Goal: Task Accomplishment & Management: Manage account settings

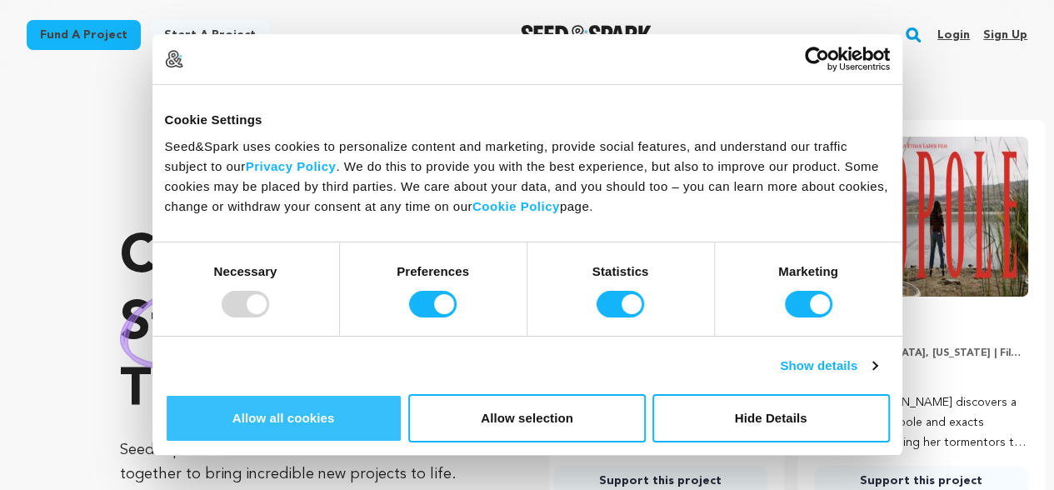
scroll to position [0, 274]
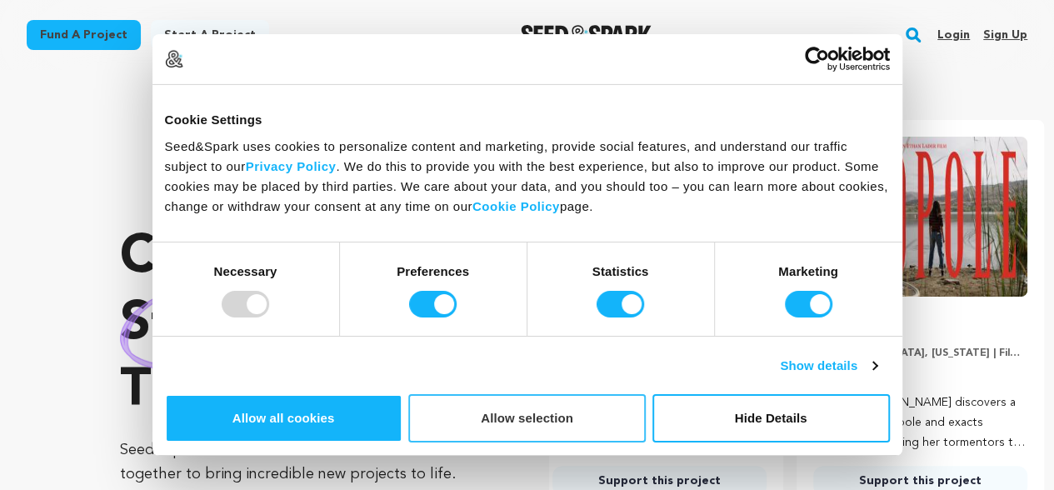
click at [645, 394] on button "Allow selection" at bounding box center [526, 418] width 237 height 48
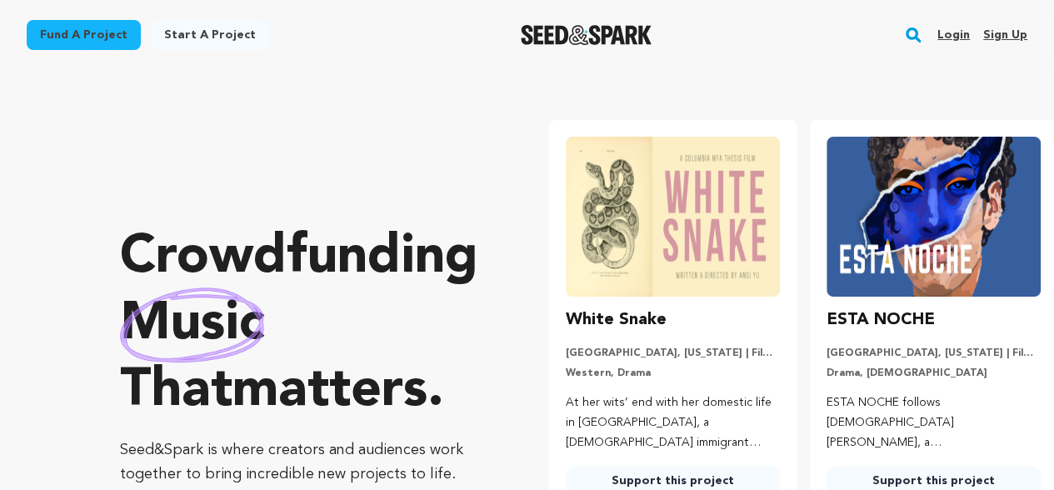
scroll to position [0, 0]
click at [1003, 27] on link "Sign up" at bounding box center [1005, 35] width 44 height 27
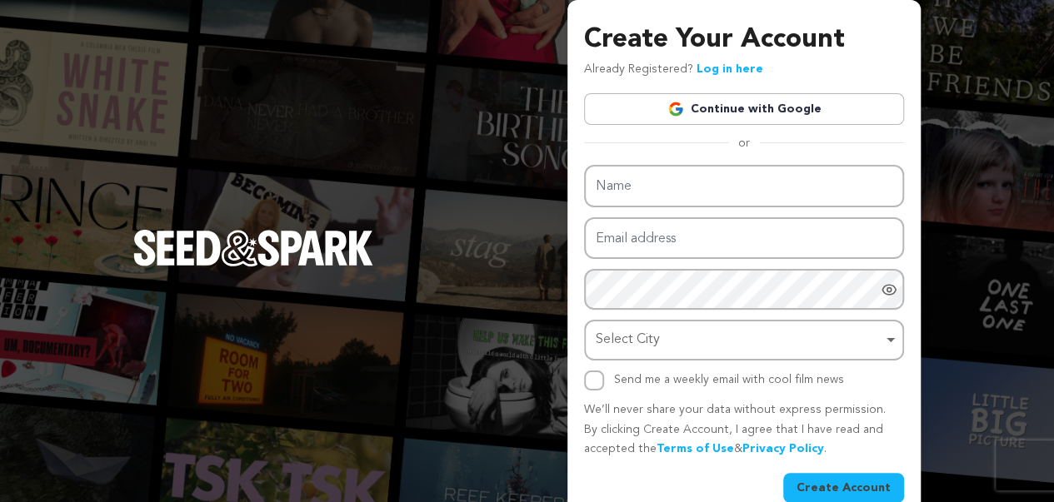
click at [746, 108] on link "Continue with Google" at bounding box center [744, 109] width 320 height 32
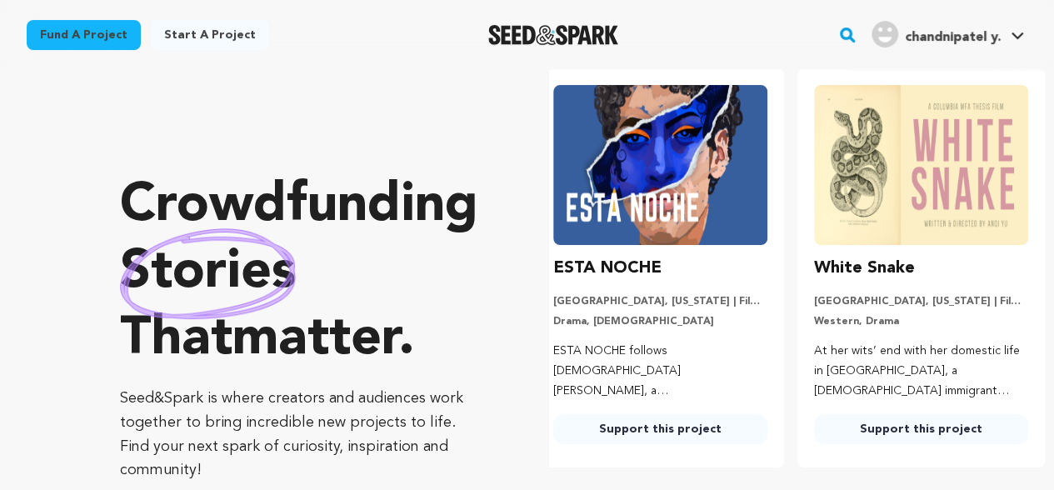
scroll to position [0, 274]
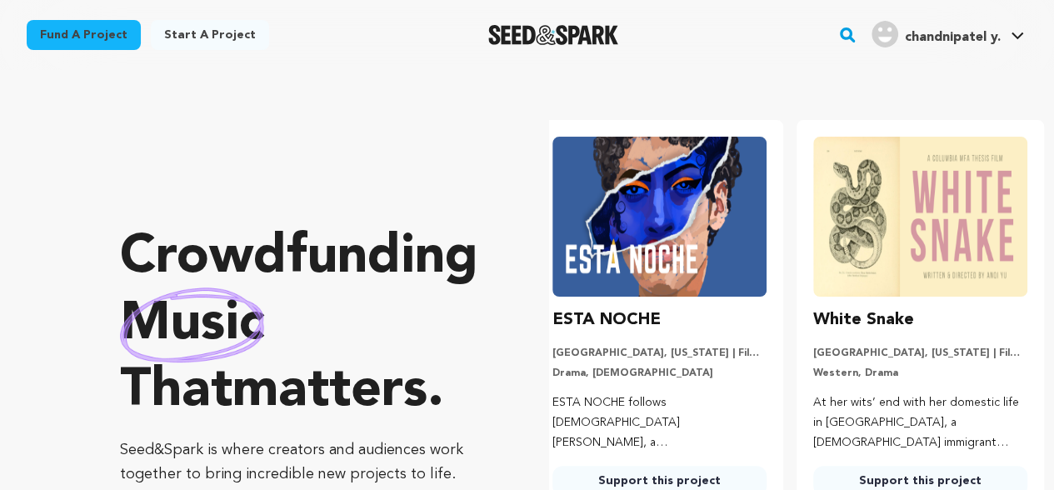
click at [215, 35] on link "Start a project" at bounding box center [210, 35] width 118 height 30
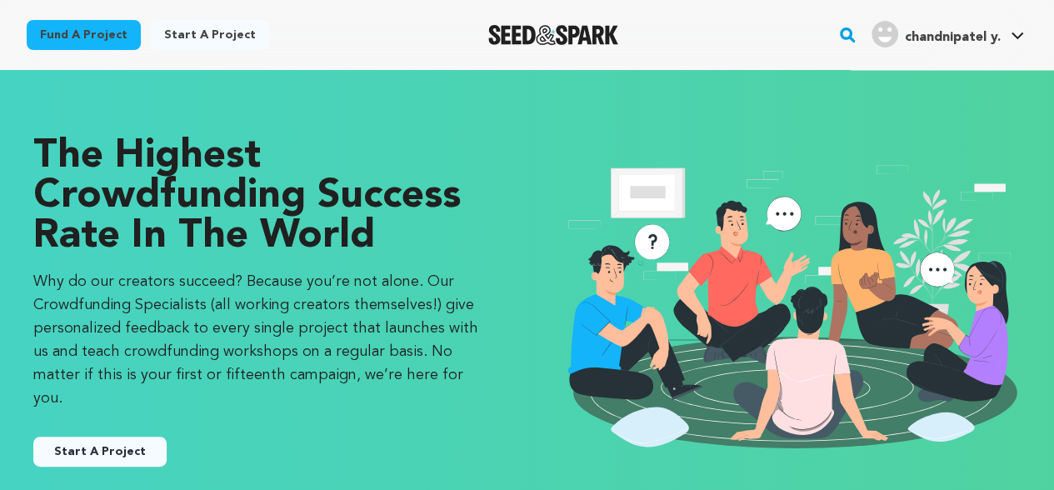
click at [187, 31] on link "Start a project" at bounding box center [210, 35] width 118 height 30
click at [85, 436] on button "Start A Project" at bounding box center [99, 451] width 133 height 30
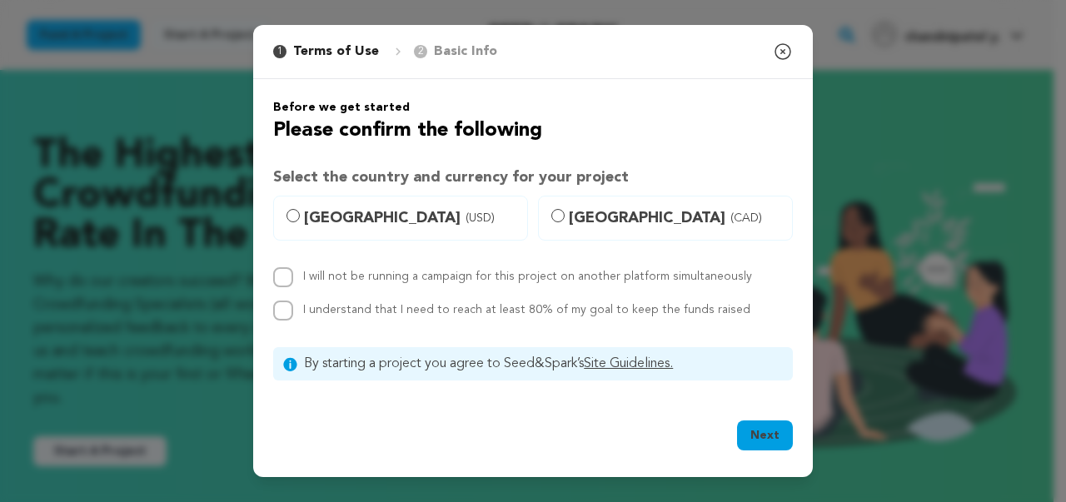
click at [773, 429] on button "Next" at bounding box center [765, 436] width 56 height 30
click at [278, 277] on input "I will not be running a campaign for this project on another platform simultane…" at bounding box center [283, 277] width 20 height 20
drag, startPoint x: 277, startPoint y: 277, endPoint x: 274, endPoint y: 292, distance: 16.2
click at [277, 277] on input "I will not be running a campaign for this project on another platform simultane…" at bounding box center [283, 277] width 20 height 20
checkbox input "false"
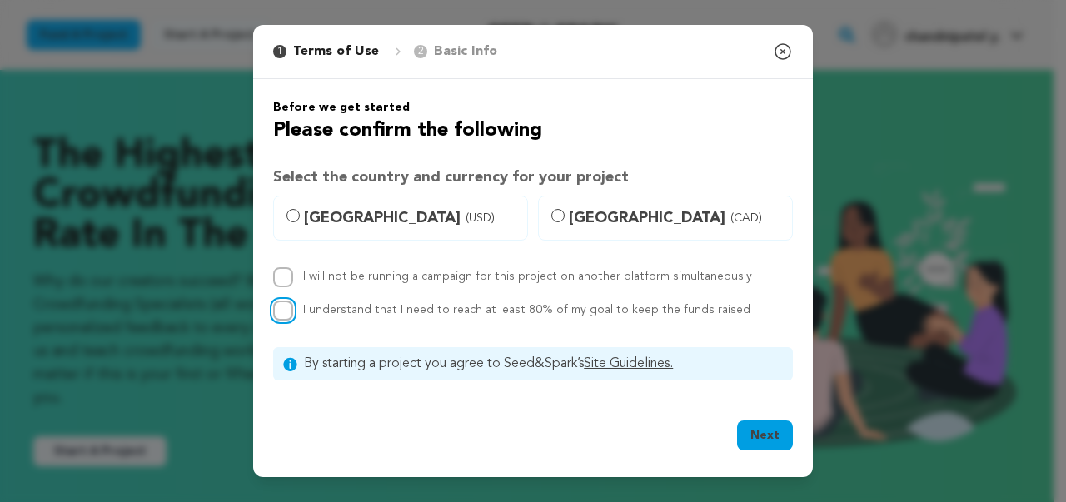
click at [275, 316] on input "I understand that I need to reach at least 80% of my goal to keep the funds rai…" at bounding box center [283, 311] width 20 height 20
checkbox input "true"
click at [303, 221] on label "United States (USD)" at bounding box center [400, 218] width 255 height 45
click at [300, 221] on input "United States (USD)" at bounding box center [293, 215] width 13 height 13
radio input "true"
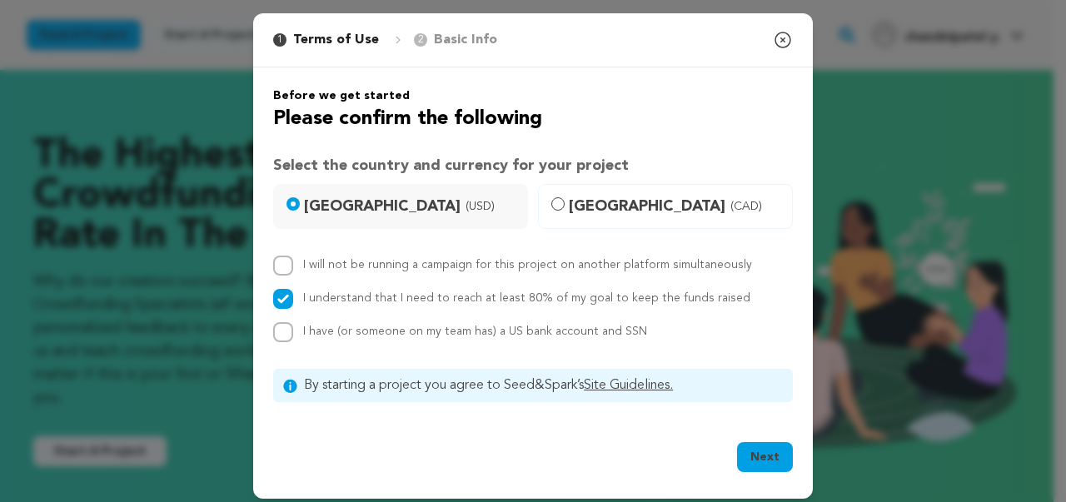
click at [303, 221] on label "United States (USD)" at bounding box center [400, 206] width 255 height 45
click at [300, 211] on input "United States (USD)" at bounding box center [293, 203] width 13 height 13
click at [292, 206] on input "United States (USD)" at bounding box center [293, 203] width 13 height 13
click at [287, 203] on input "United States (USD)" at bounding box center [293, 203] width 13 height 13
drag, startPoint x: 269, startPoint y: 304, endPoint x: 275, endPoint y: 234, distance: 70.2
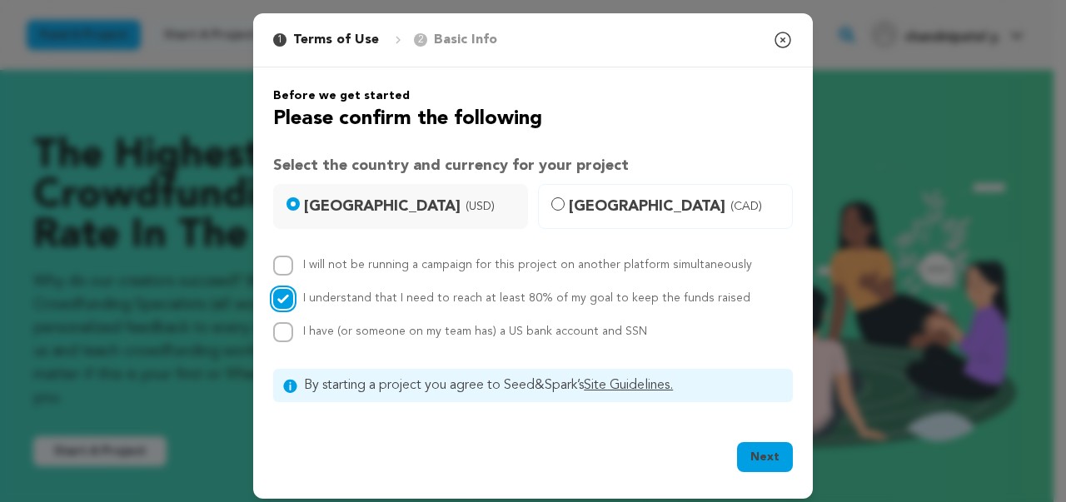
click at [273, 297] on input "I understand that I need to reach at least 80% of my goal to keep the funds rai…" at bounding box center [283, 299] width 20 height 20
checkbox input "false"
click at [287, 209] on input "United States (USD)" at bounding box center [293, 203] width 13 height 13
click at [606, 208] on span "Canada (CAD)" at bounding box center [675, 206] width 213 height 23
click at [565, 208] on input "Canada (CAD)" at bounding box center [557, 203] width 13 height 13
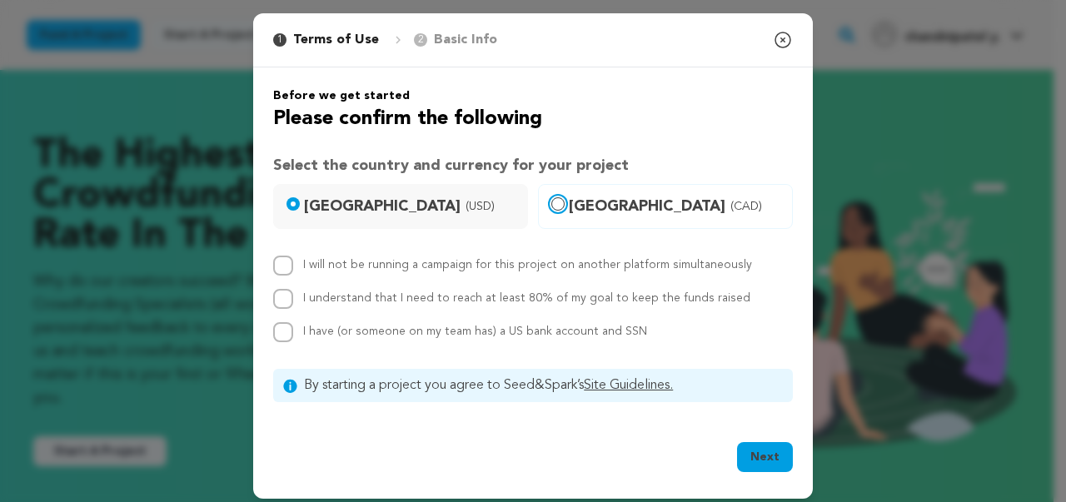
radio input "true"
click at [571, 212] on span "Canada (CAD)" at bounding box center [675, 206] width 213 height 23
click at [565, 211] on input "Canada (CAD)" at bounding box center [557, 203] width 13 height 13
click at [464, 317] on div "I will not be running a campaign for this project on another platform simultane…" at bounding box center [533, 299] width 520 height 87
click at [561, 205] on label "Canada (CAD)" at bounding box center [665, 206] width 255 height 45
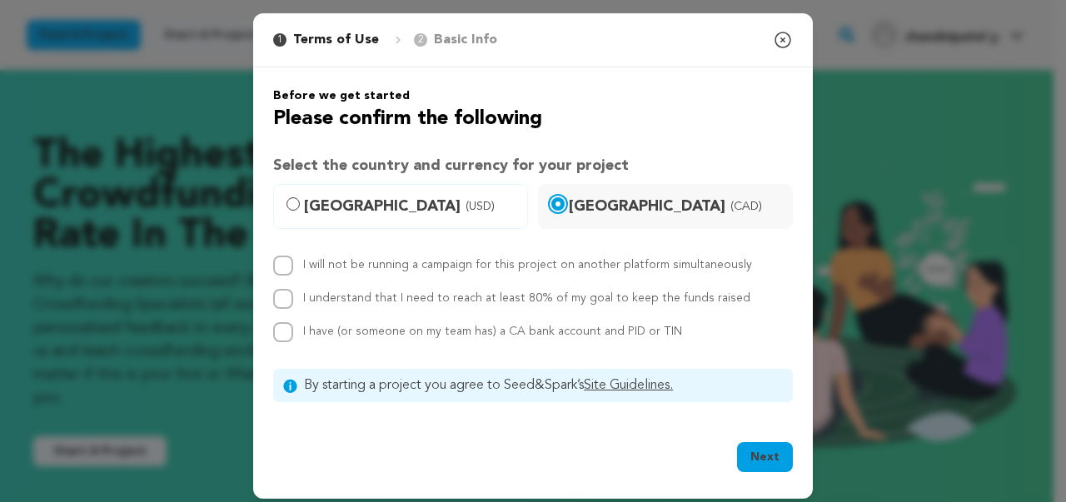
click at [561, 205] on input "Canada (CAD)" at bounding box center [557, 203] width 13 height 13
click at [275, 300] on input "I understand that I need to reach at least 80% of my goal to keep the funds rai…" at bounding box center [283, 299] width 20 height 20
checkbox input "true"
click at [741, 445] on button "Next" at bounding box center [765, 457] width 56 height 30
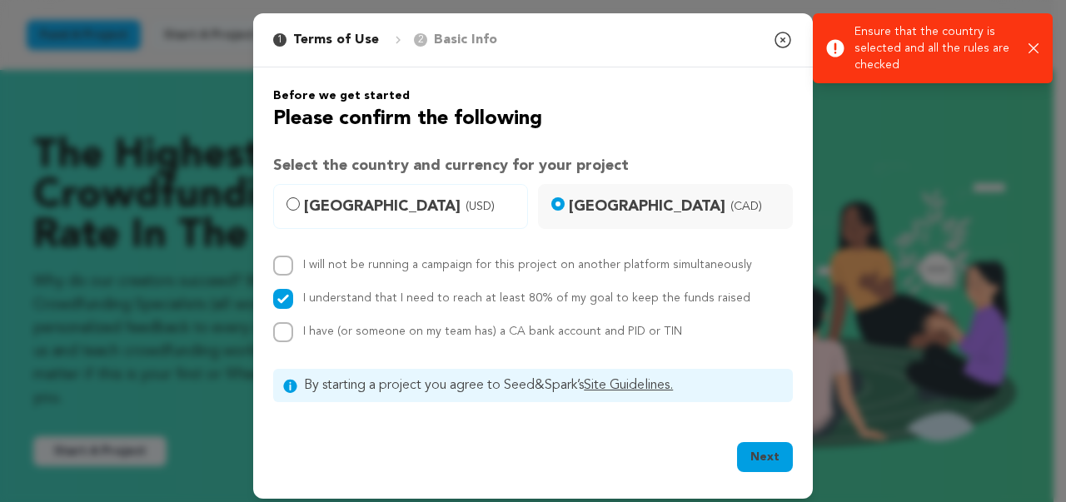
click at [560, 215] on label "Canada (CAD)" at bounding box center [665, 206] width 255 height 45
click at [560, 211] on input "Canada (CAD)" at bounding box center [557, 203] width 13 height 13
click at [554, 192] on label "Canada (CAD)" at bounding box center [665, 206] width 255 height 45
click at [554, 197] on input "Canada (CAD)" at bounding box center [557, 203] width 13 height 13
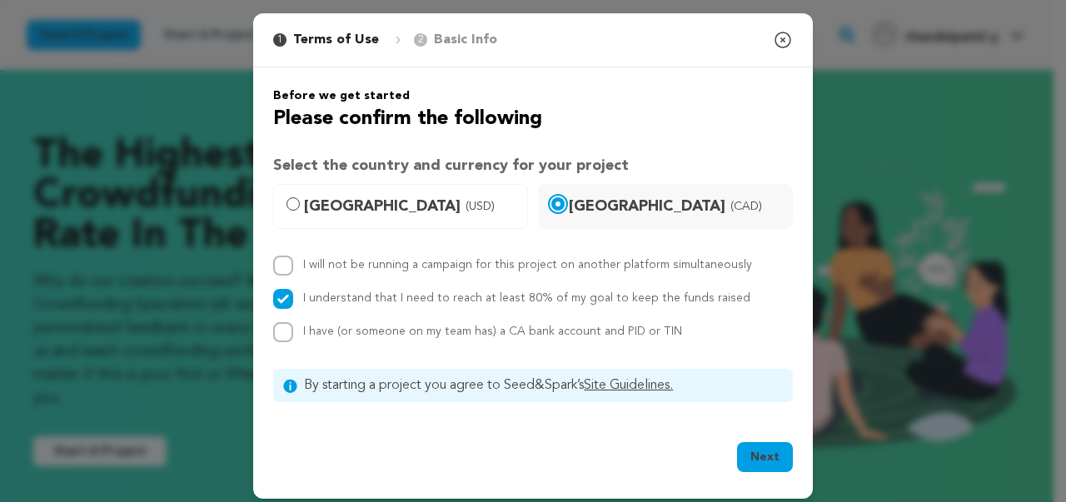
click at [1030, 44] on icon "button" at bounding box center [1029, 48] width 10 height 10
click at [553, 209] on input "Canada (CAD)" at bounding box center [557, 203] width 13 height 13
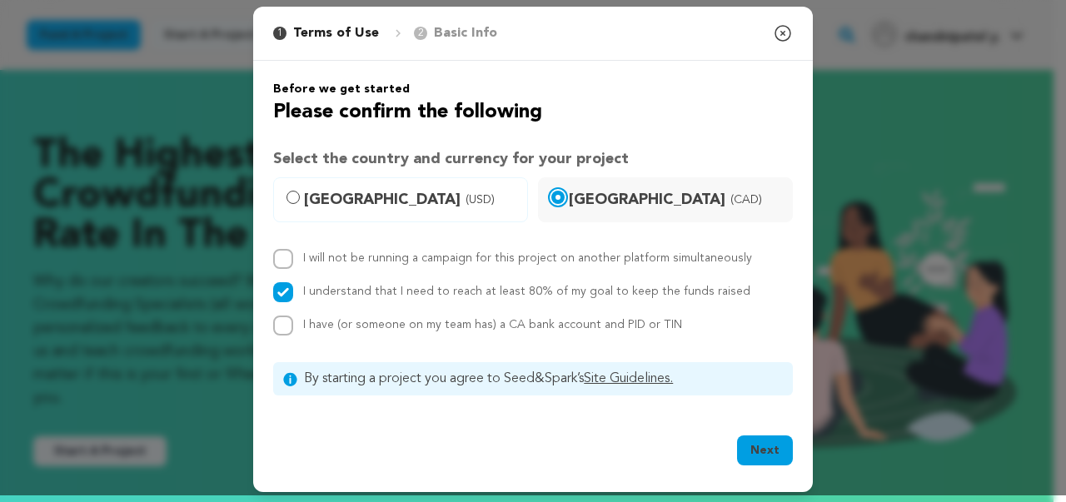
scroll to position [8, 0]
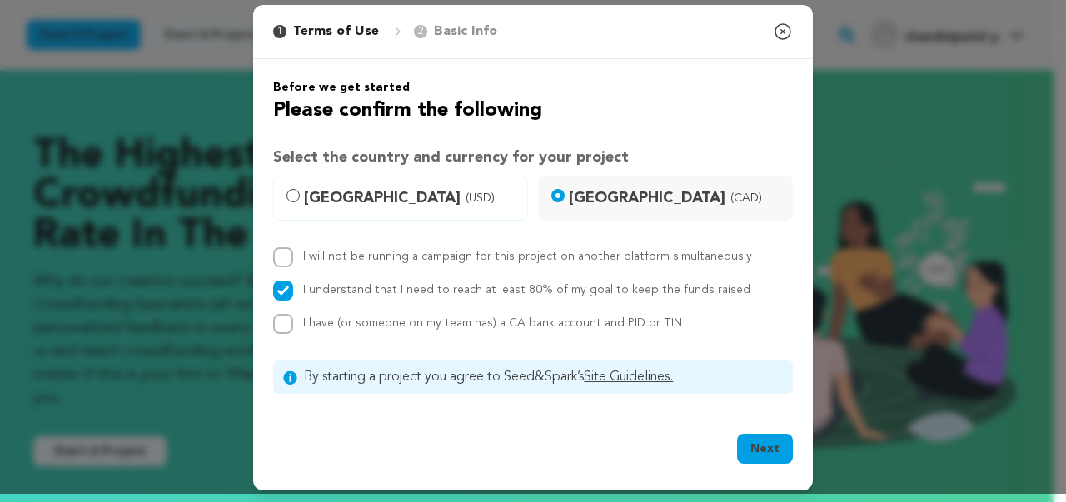
click at [781, 29] on icon "button" at bounding box center [783, 32] width 20 height 20
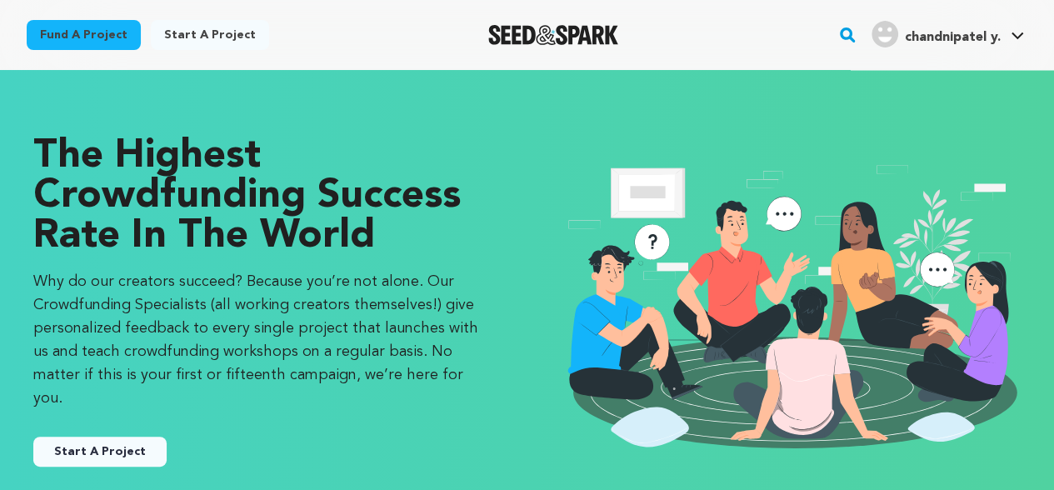
click at [68, 436] on button "Start A Project" at bounding box center [99, 451] width 133 height 30
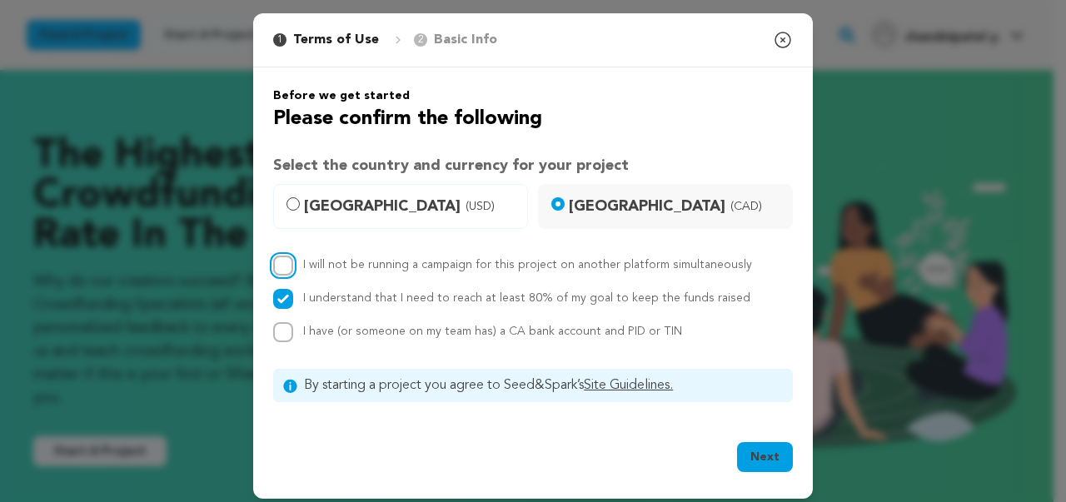
click at [282, 266] on input "I will not be running a campaign for this project on another platform simultane…" at bounding box center [283, 266] width 20 height 20
checkbox input "true"
click at [275, 339] on input "I have (or someone on my team has) a CA bank account and PID or TIN" at bounding box center [283, 332] width 20 height 20
checkbox input "true"
click at [748, 457] on button "Next" at bounding box center [765, 457] width 56 height 30
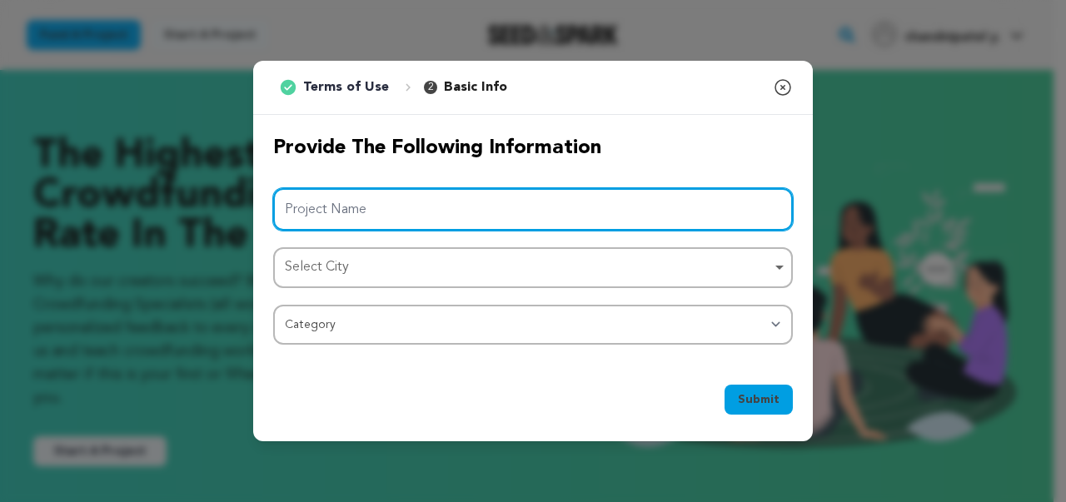
click at [341, 206] on input "Project Name" at bounding box center [533, 209] width 520 height 42
click at [411, 214] on input "Project Name" at bounding box center [533, 209] width 520 height 42
paste input "digital marketing company in udaipur"
click at [408, 249] on div "Select City Select City Remove item" at bounding box center [533, 267] width 520 height 41
type input "digital marketing company in udaipur"
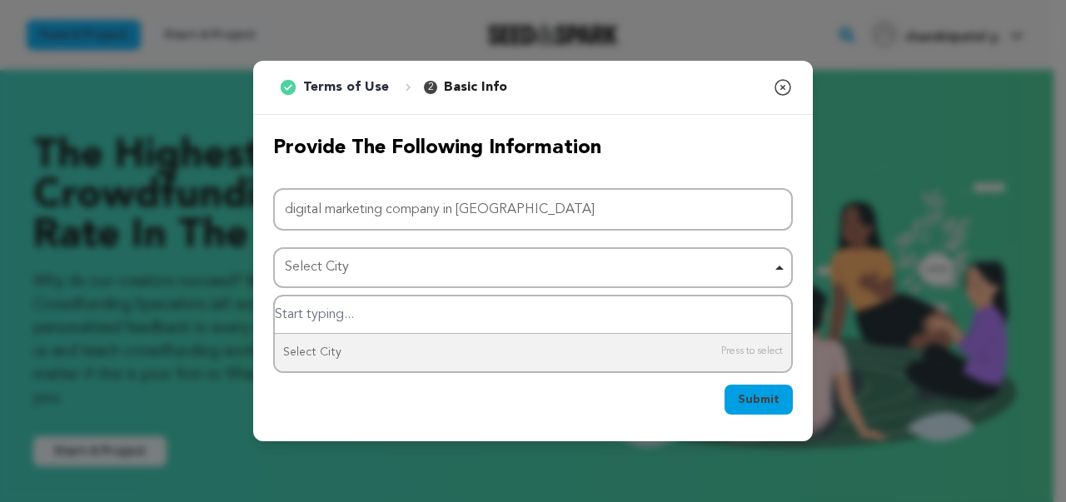
type input "r"
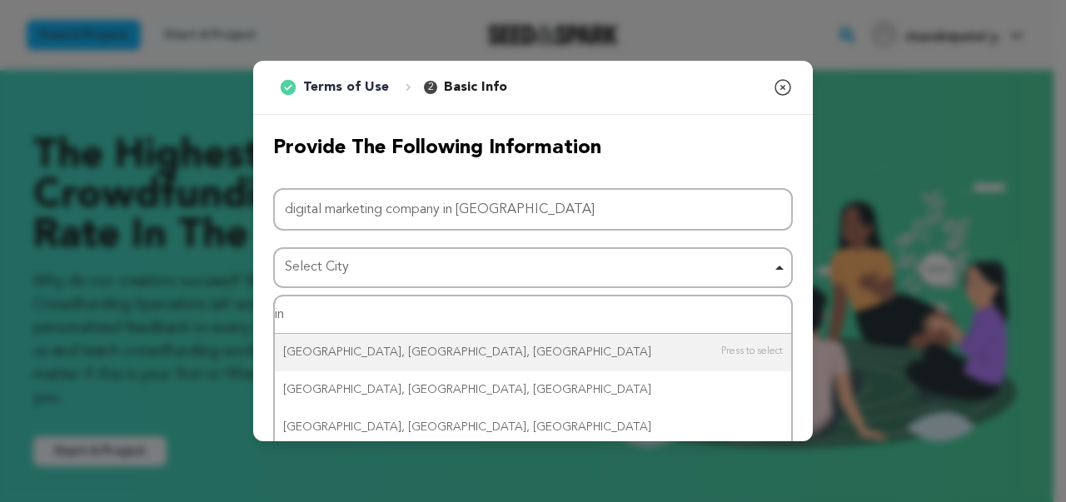
type input "i"
type input "udaipur"
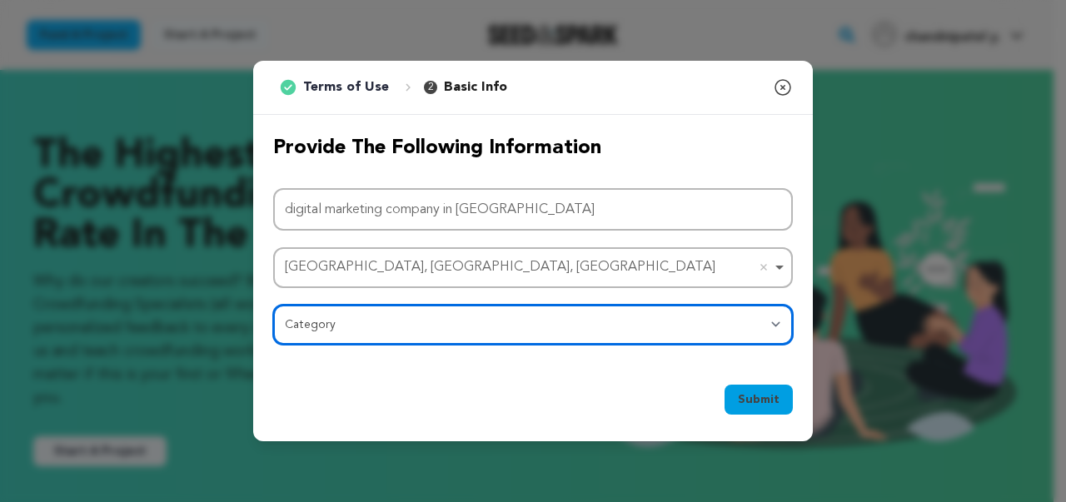
click at [409, 329] on select "Category Film Feature Film Short Series Film Festival Company Music Video VR Ex…" at bounding box center [533, 325] width 520 height 40
select select "10117"
click at [273, 305] on select "Category Film Feature Film Short Series Film Festival Company Music Video VR Ex…" at bounding box center [533, 325] width 520 height 40
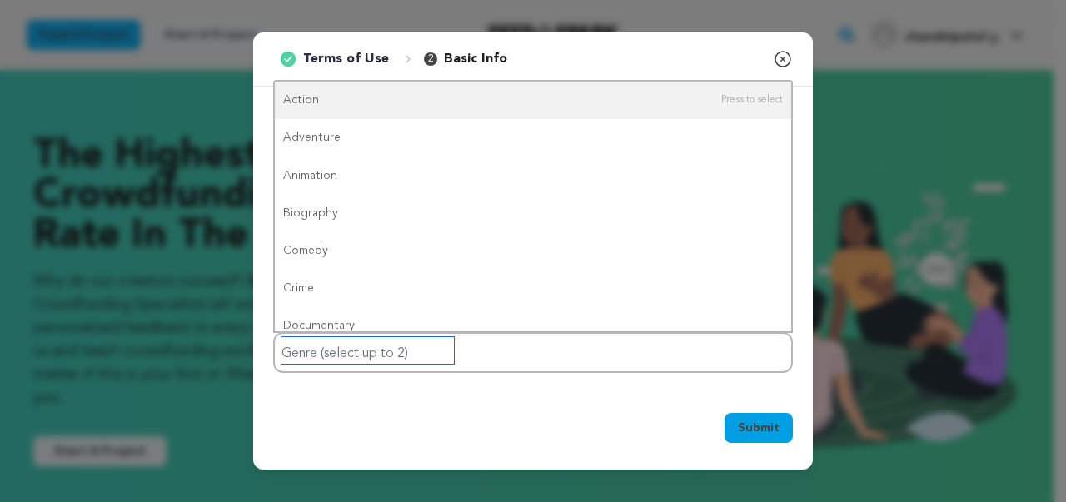
click at [439, 351] on input "Genre (select up to 2)" at bounding box center [368, 350] width 172 height 27
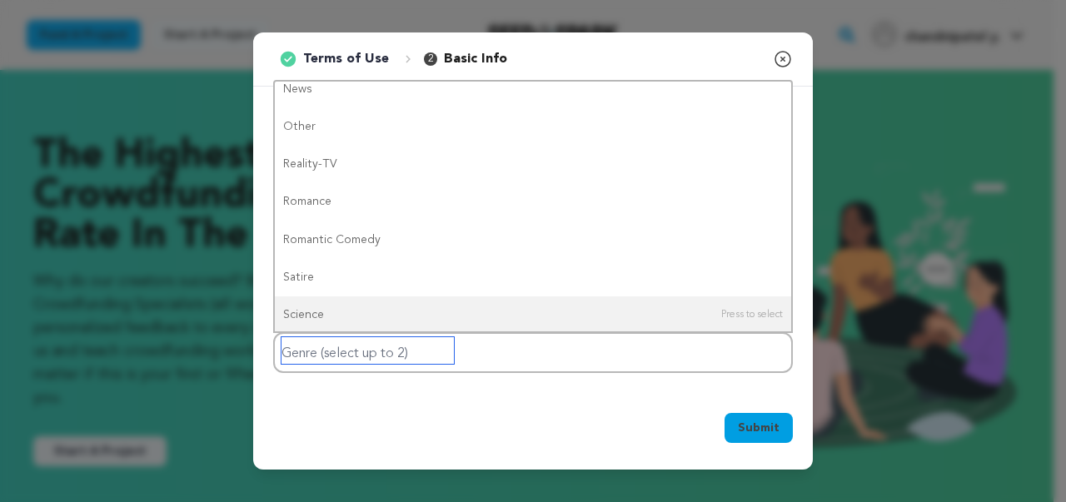
scroll to position [498, 0]
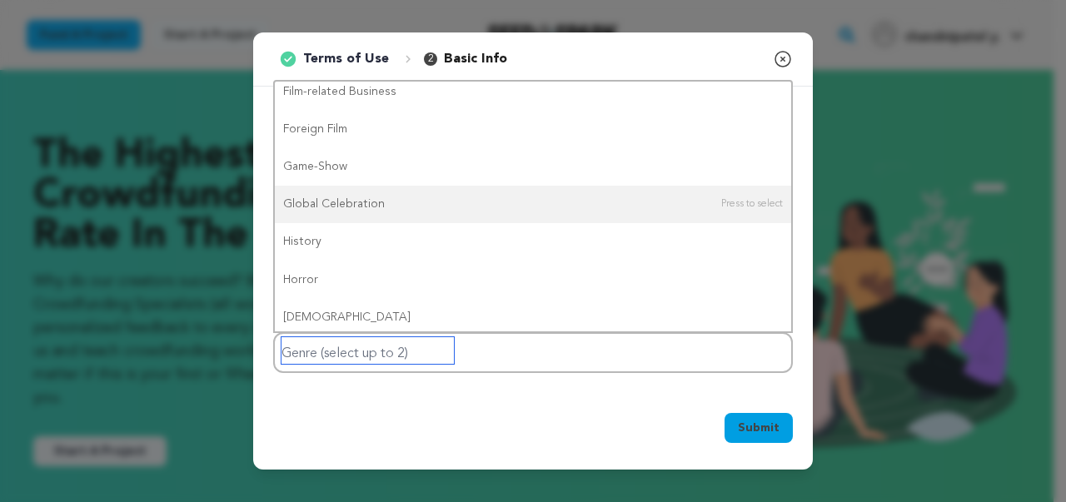
drag, startPoint x: 791, startPoint y: 188, endPoint x: 785, endPoint y: 231, distance: 43.0
click at [785, 231] on div "Action Adventure Animation Biography Comedy Crime Documentary Drama Experimenta…" at bounding box center [533, 206] width 520 height 253
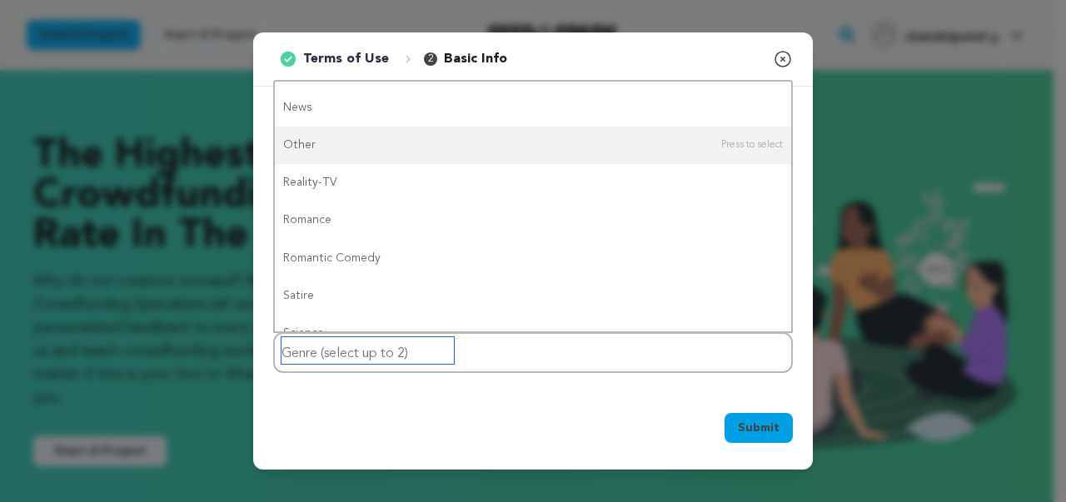
scroll to position [0, 0]
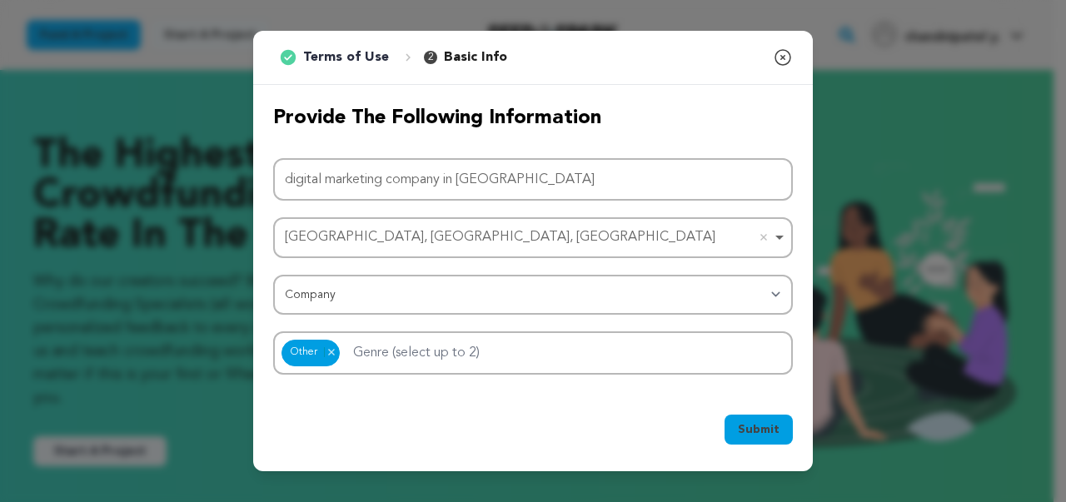
click at [792, 419] on button "Submit" at bounding box center [759, 430] width 68 height 30
click at [610, 432] on div "Submit Ok, Got it" at bounding box center [533, 433] width 520 height 37
click at [542, 355] on div "Other Other Remove item" at bounding box center [533, 352] width 520 height 43
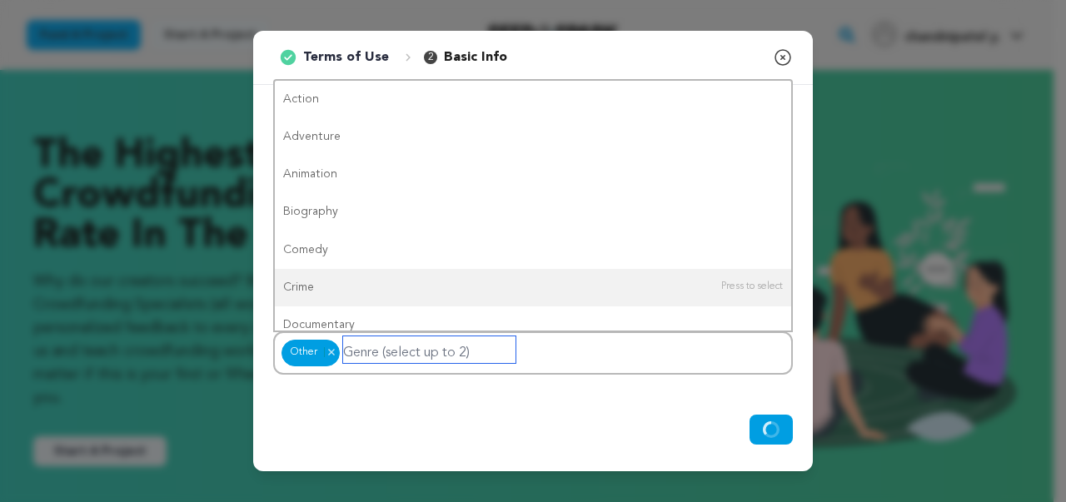
type input "m"
type input "s"
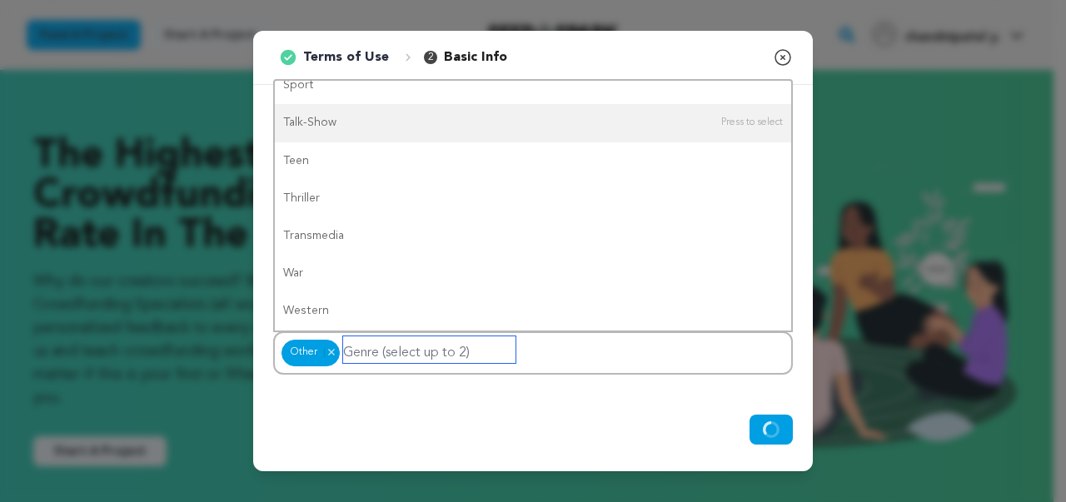
scroll to position [877, 0]
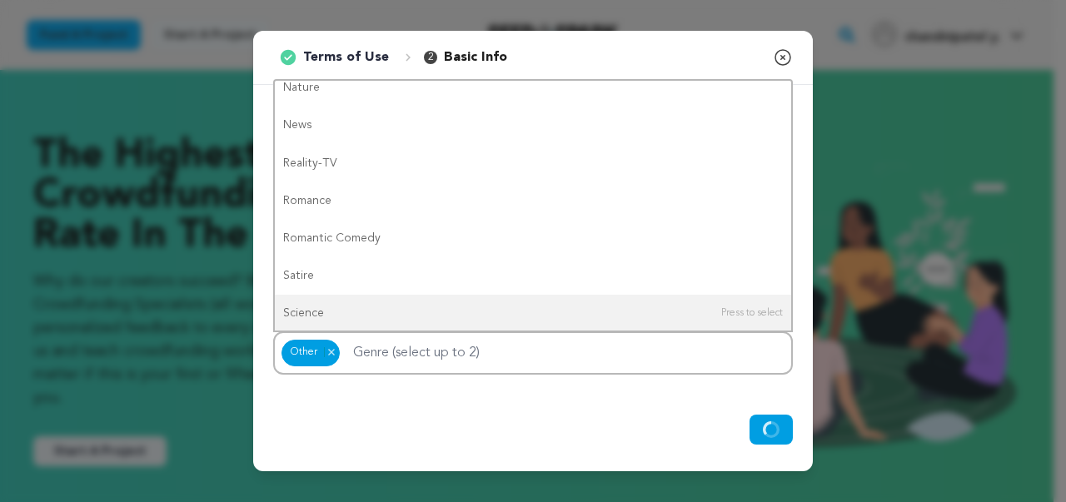
click at [772, 411] on div "Submit Ok, Got it" at bounding box center [533, 433] width 560 height 77
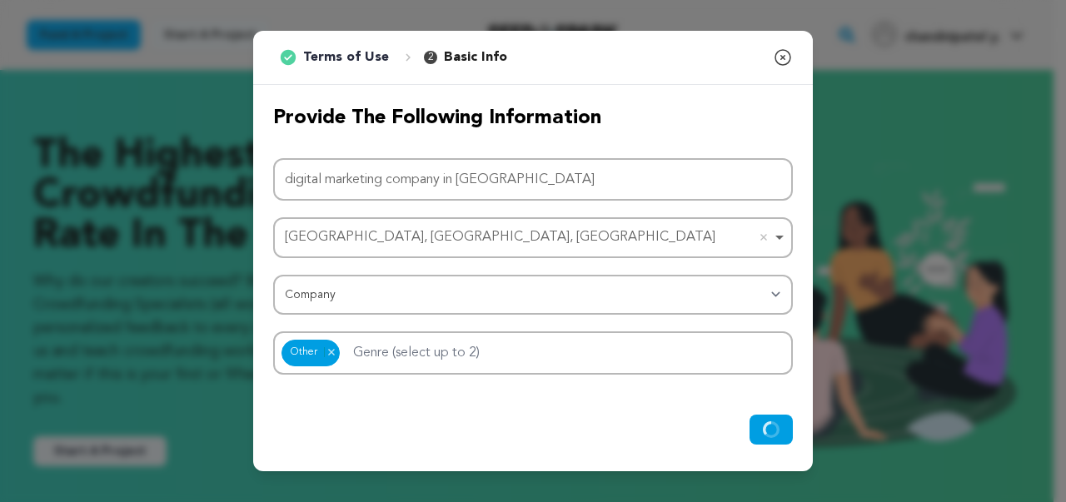
click at [772, 411] on div "Submit Ok, Got it" at bounding box center [533, 433] width 560 height 77
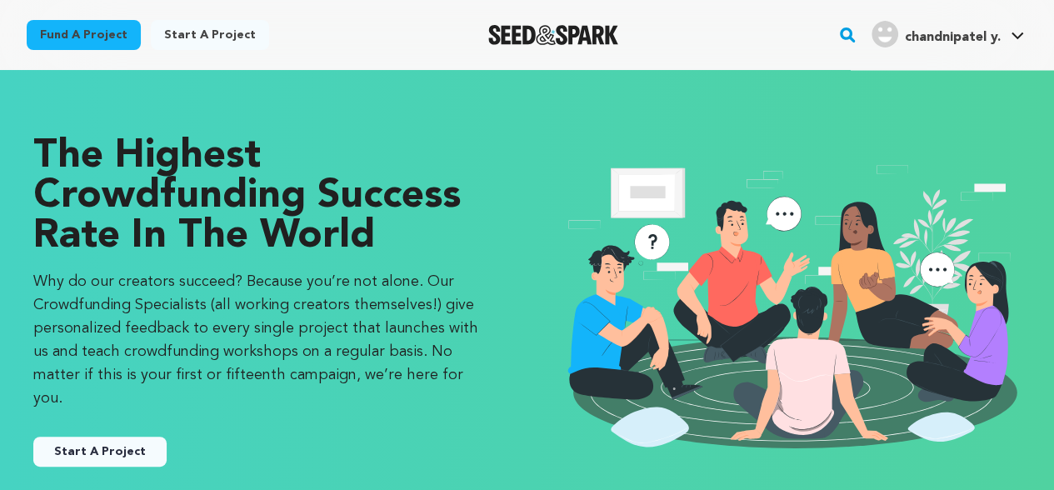
click at [66, 436] on button "Start A Project" at bounding box center [99, 451] width 133 height 30
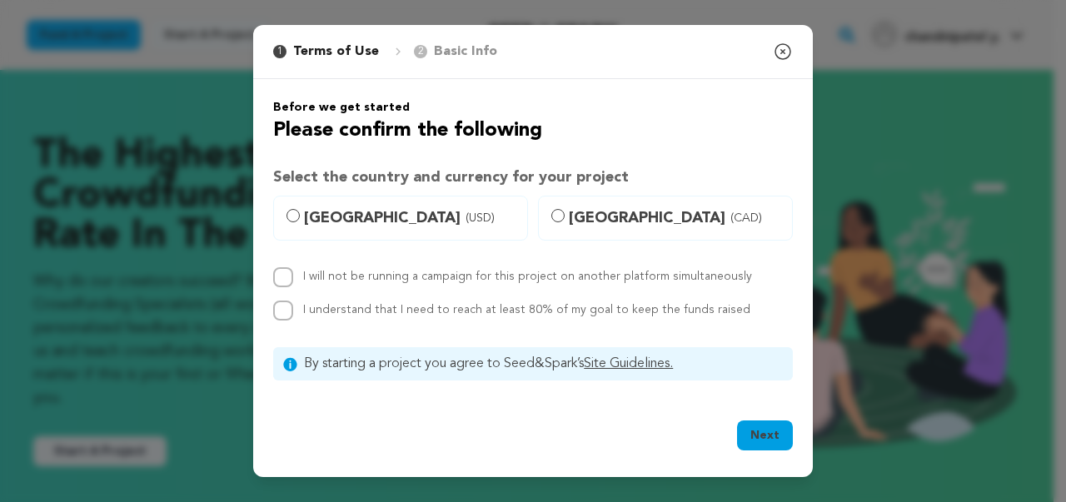
click at [766, 441] on button "Next" at bounding box center [765, 436] width 56 height 30
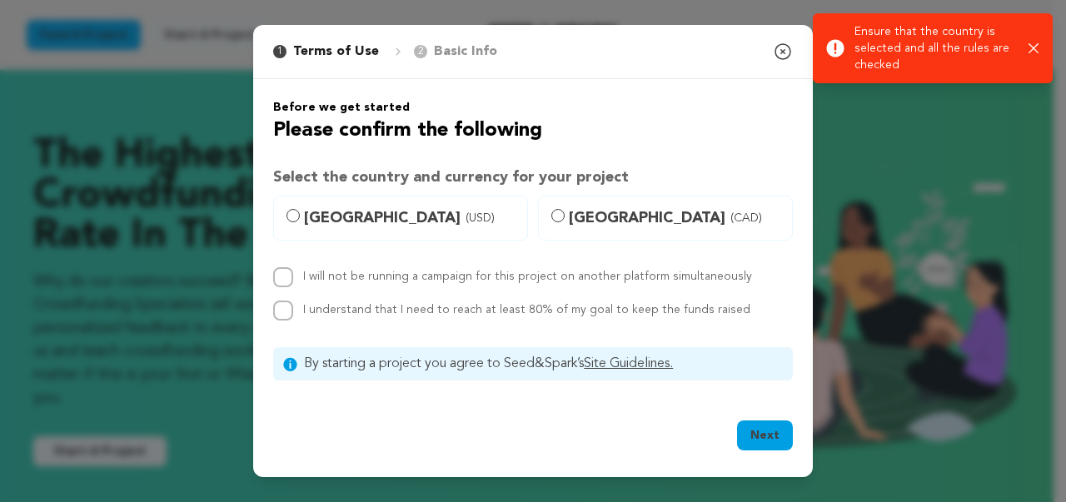
drag, startPoint x: 481, startPoint y: 381, endPoint x: 456, endPoint y: 359, distance: 33.7
click at [462, 366] on div "Before we get started Please confirm the following Select the country and curre…" at bounding box center [533, 239] width 560 height 321
click at [456, 359] on span "By starting a project you agree to Seed&Spark’s Site Guidelines." at bounding box center [543, 364] width 479 height 20
drag, startPoint x: 277, startPoint y: 312, endPoint x: 315, endPoint y: 294, distance: 41.7
click at [289, 307] on input "I understand that I need to reach at least 80% of my goal to keep the funds rai…" at bounding box center [283, 311] width 20 height 20
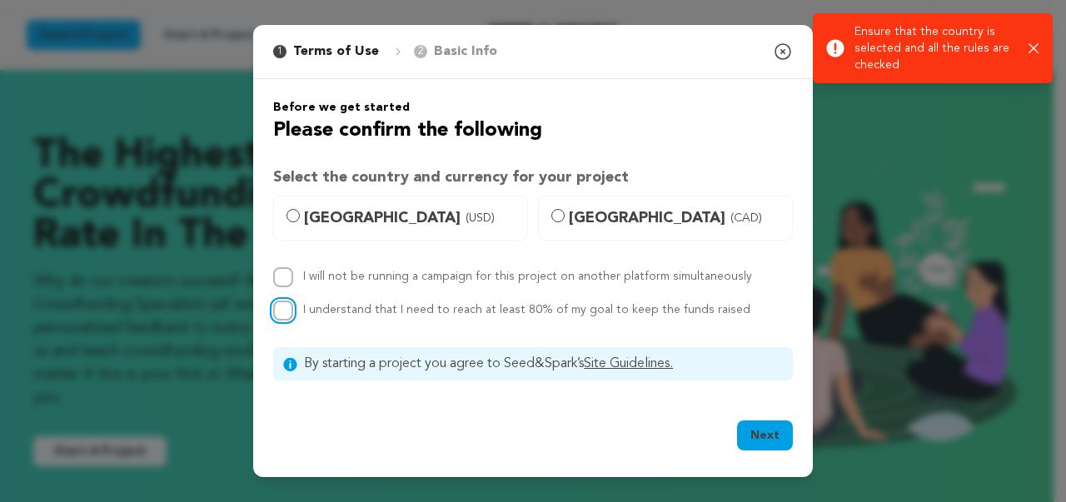
checkbox input "true"
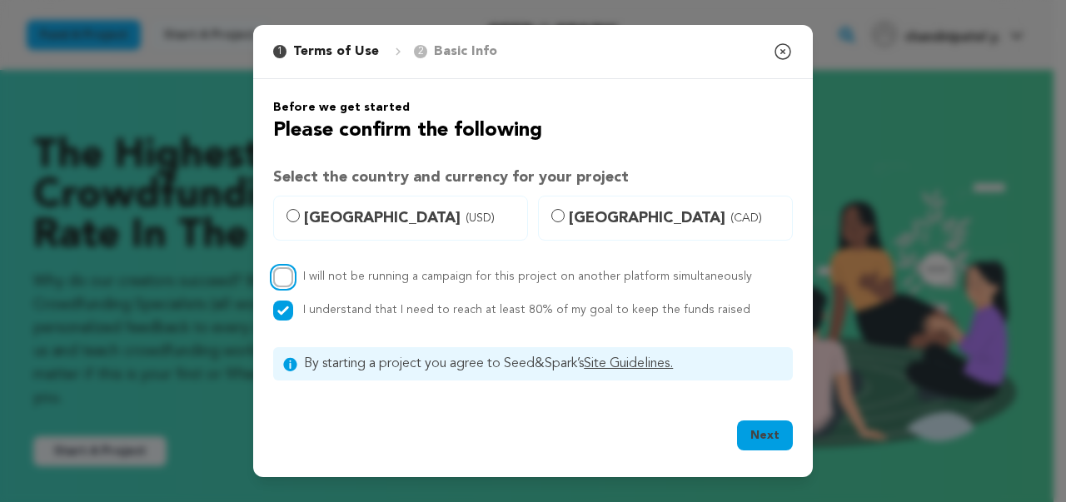
click at [283, 277] on input "I will not be running a campaign for this project on another platform simultane…" at bounding box center [283, 277] width 20 height 20
checkbox input "true"
click at [754, 428] on button "Next" at bounding box center [765, 436] width 56 height 30
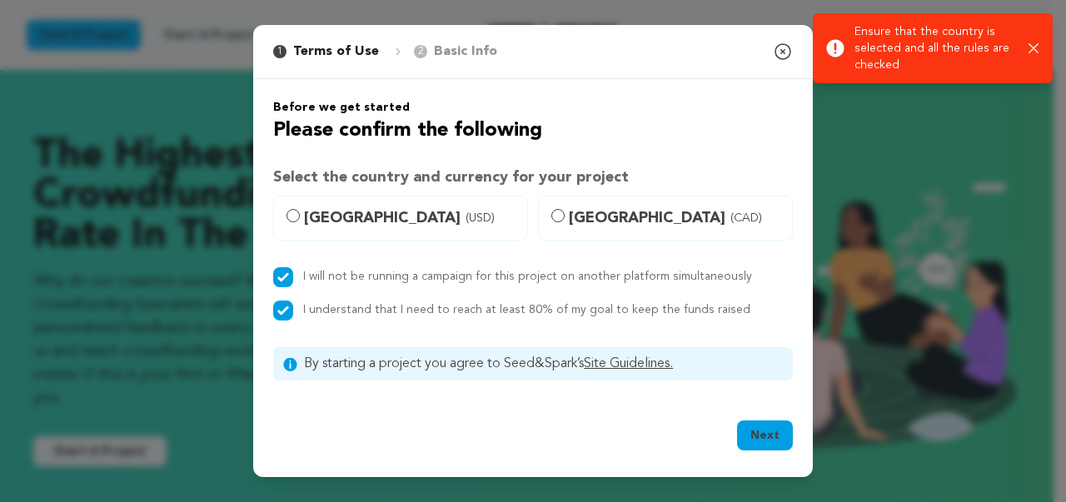
click at [756, 437] on button "Next" at bounding box center [765, 436] width 56 height 30
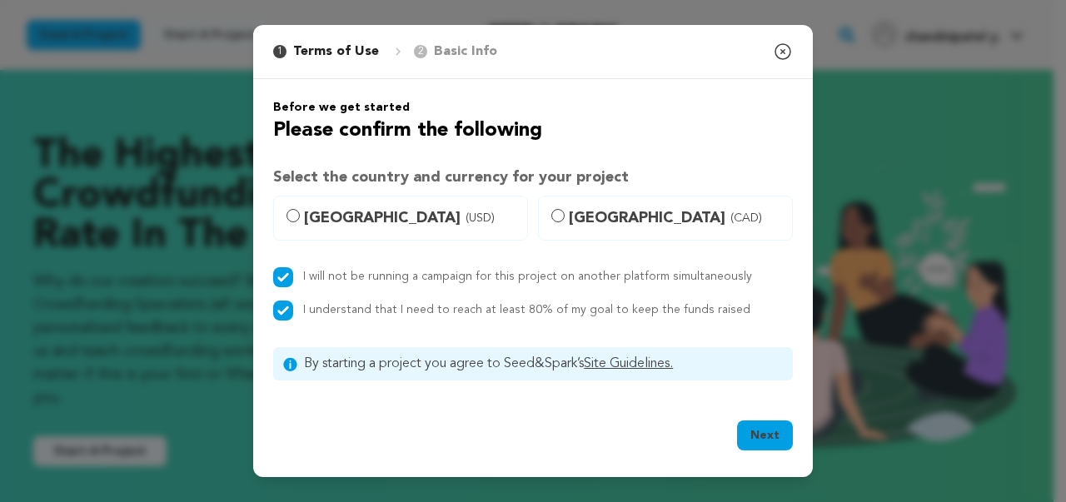
click at [436, 223] on span "United States (USD)" at bounding box center [410, 218] width 213 height 23
click at [300, 222] on input "United States (USD)" at bounding box center [293, 215] width 13 height 13
radio input "true"
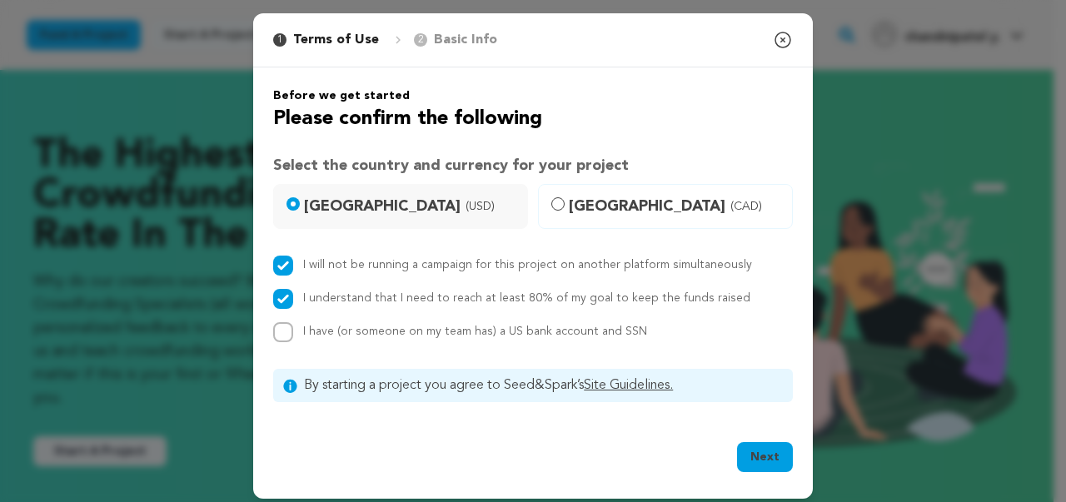
click at [754, 455] on button "Next" at bounding box center [765, 457] width 56 height 30
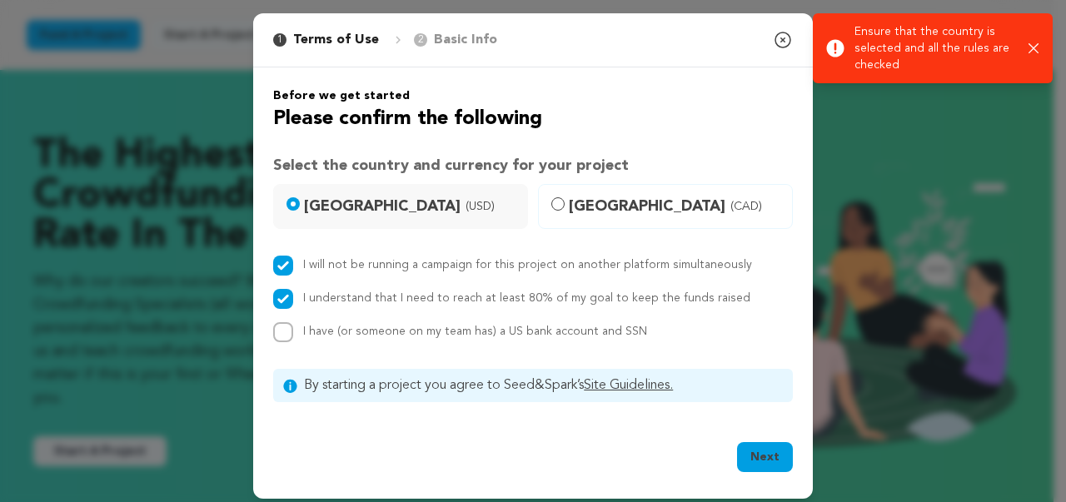
click at [561, 212] on label "Canada (CAD)" at bounding box center [665, 206] width 255 height 45
click at [561, 211] on input "Canada (CAD)" at bounding box center [557, 203] width 13 height 13
radio input "true"
drag, startPoint x: 757, startPoint y: 456, endPoint x: 750, endPoint y: 450, distance: 8.9
click at [753, 454] on button "Next" at bounding box center [765, 457] width 56 height 30
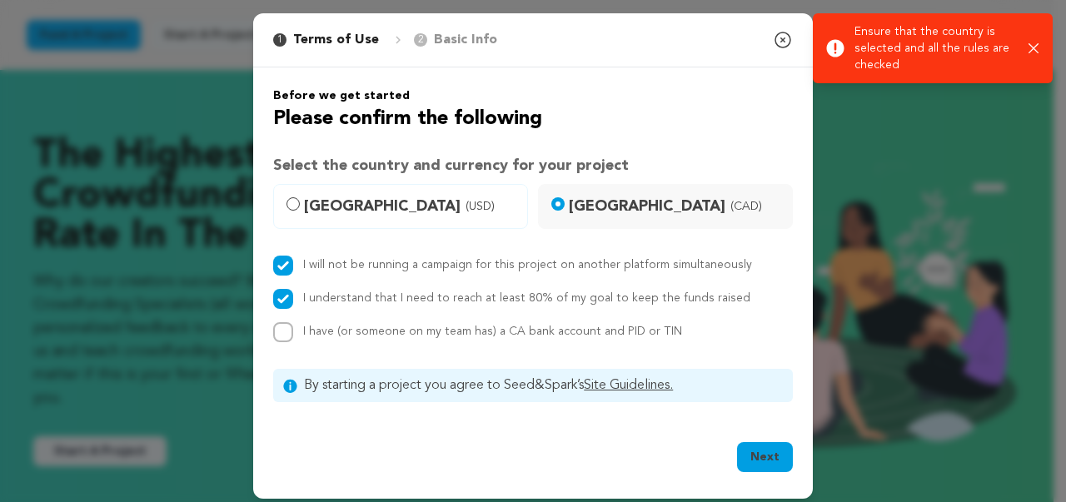
drag, startPoint x: 428, startPoint y: 66, endPoint x: 620, endPoint y: 51, distance: 193.0
click at [481, 72] on div "1 Terms of Use 2 Basic Info You started your project! Close modal Before we get…" at bounding box center [533, 256] width 560 height 486
click at [773, 45] on icon "button" at bounding box center [783, 40] width 20 height 20
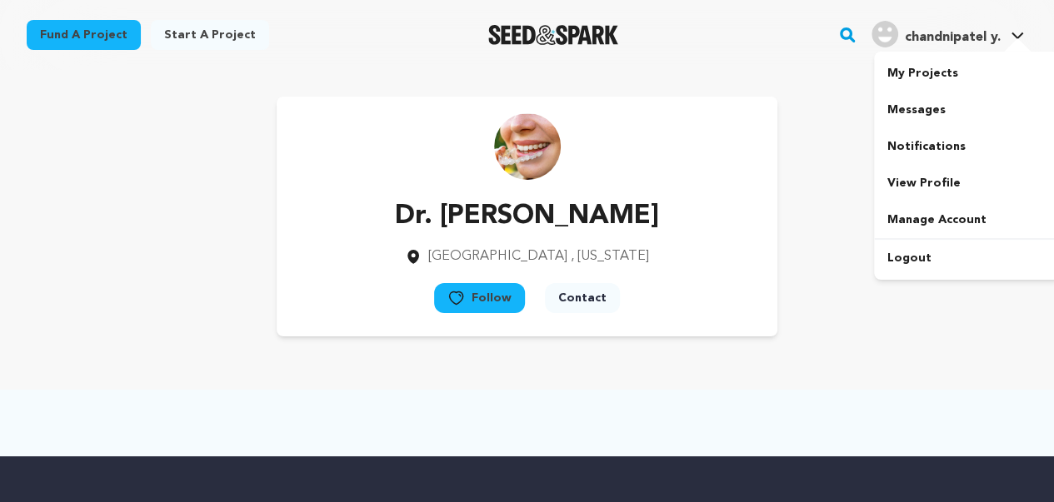
click at [944, 37] on span "chandnipatel y." at bounding box center [953, 37] width 96 height 13
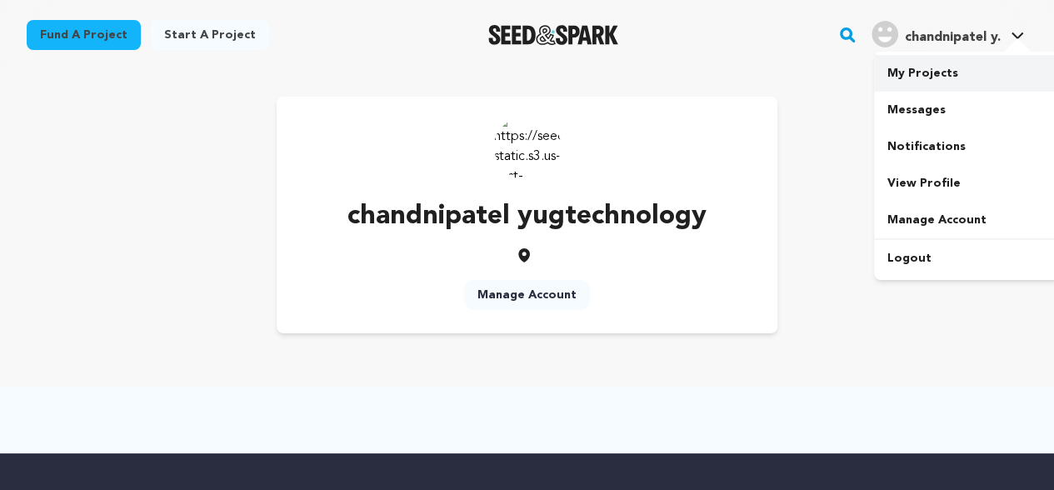
click at [935, 69] on link "My Projects" at bounding box center [967, 73] width 187 height 37
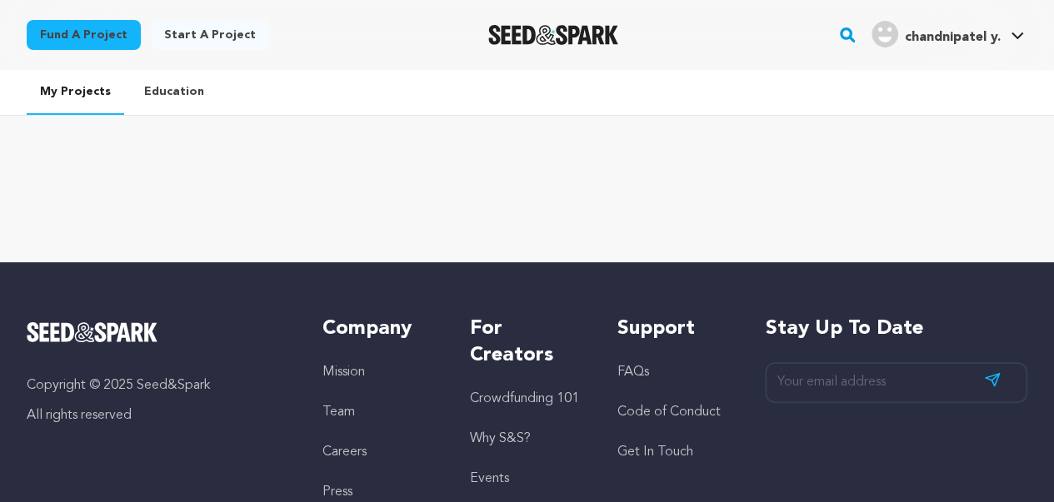
click at [185, 92] on link "Education" at bounding box center [174, 91] width 87 height 43
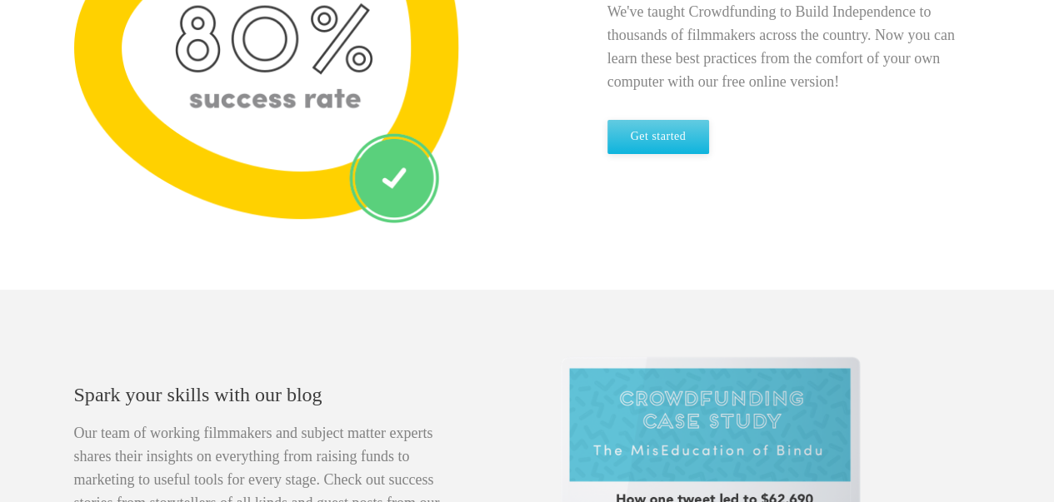
scroll to position [833, 0]
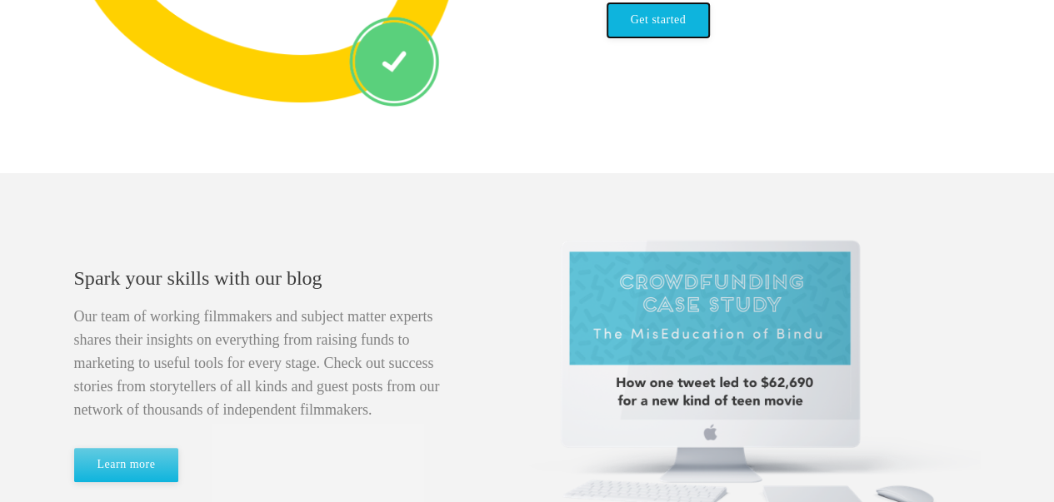
click at [660, 18] on link "Get started" at bounding box center [658, 20] width 102 height 34
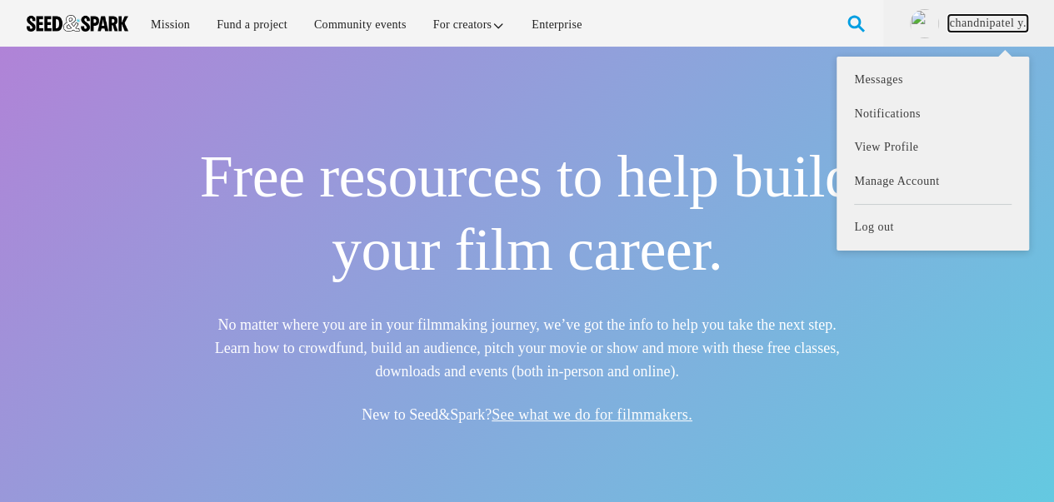
click at [1001, 23] on link "chandnipatel y." at bounding box center [987, 23] width 79 height 17
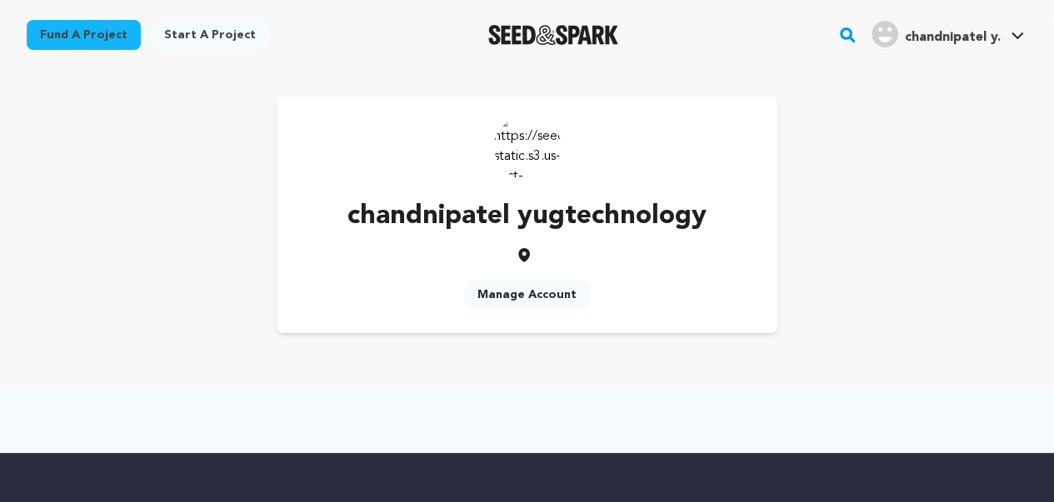
click at [199, 41] on link "Start a project" at bounding box center [210, 35] width 118 height 30
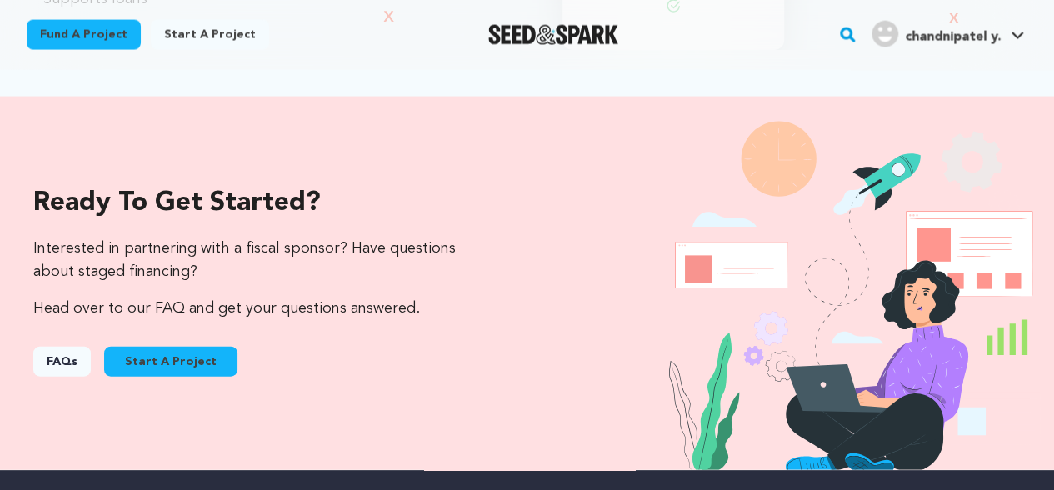
scroll to position [1666, 0]
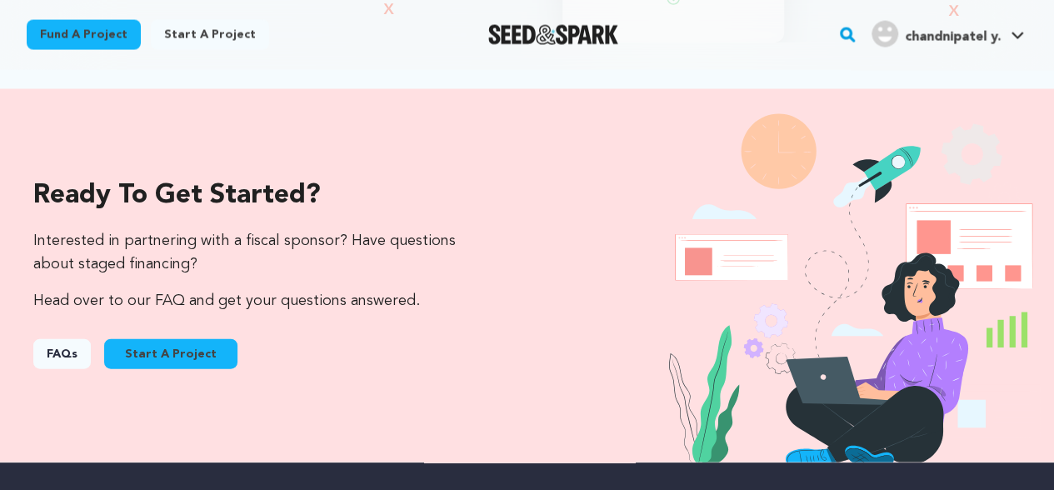
click at [142, 339] on button "Start A Project" at bounding box center [170, 354] width 133 height 30
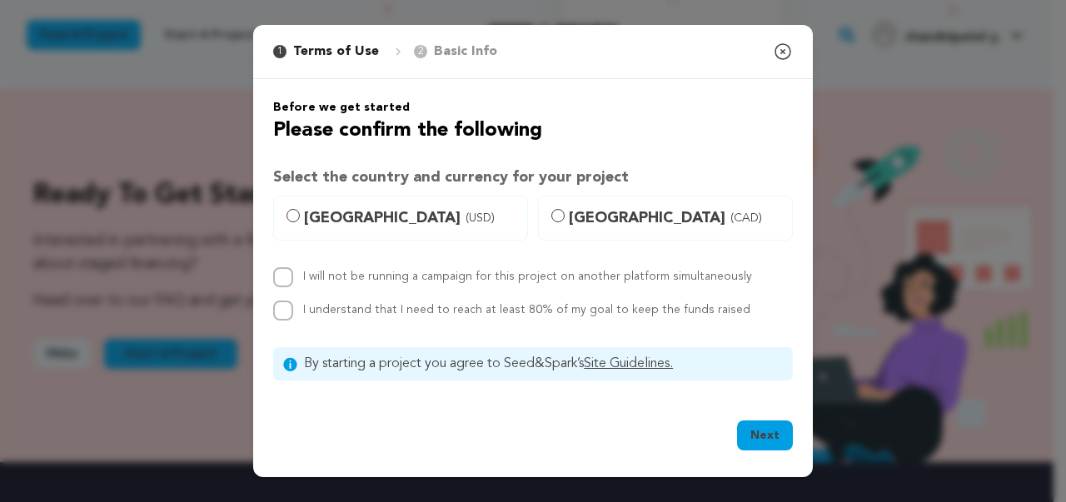
click at [781, 52] on icon "button" at bounding box center [782, 51] width 15 height 15
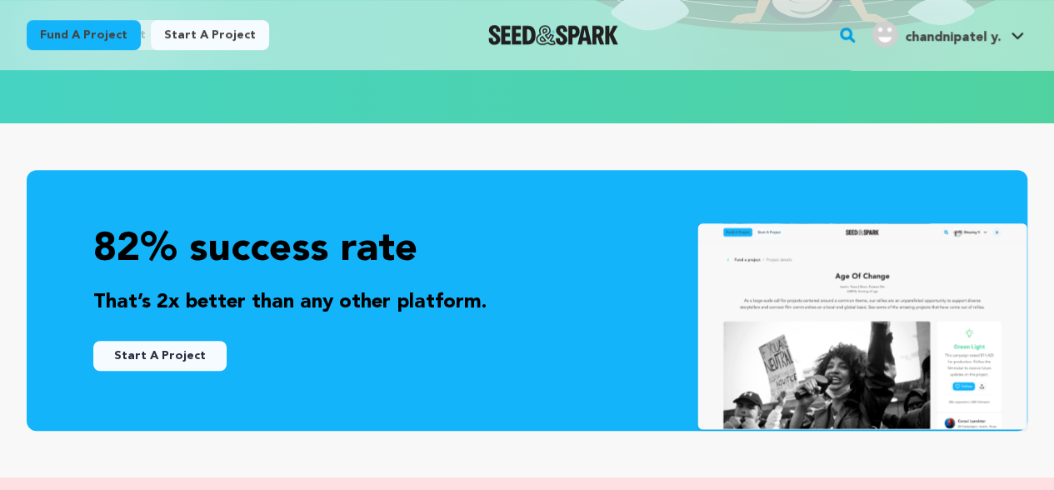
scroll to position [0, 0]
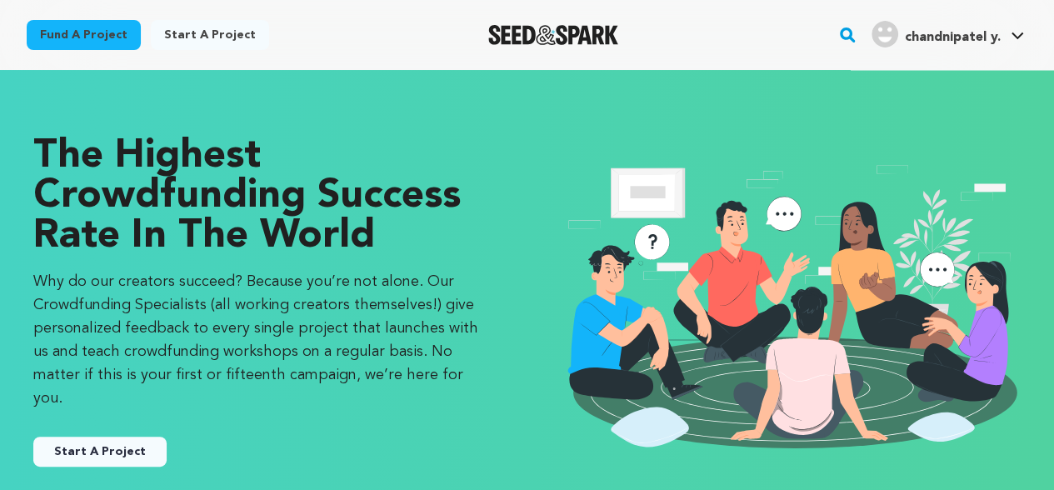
click at [850, 40] on rect "button" at bounding box center [847, 35] width 20 height 20
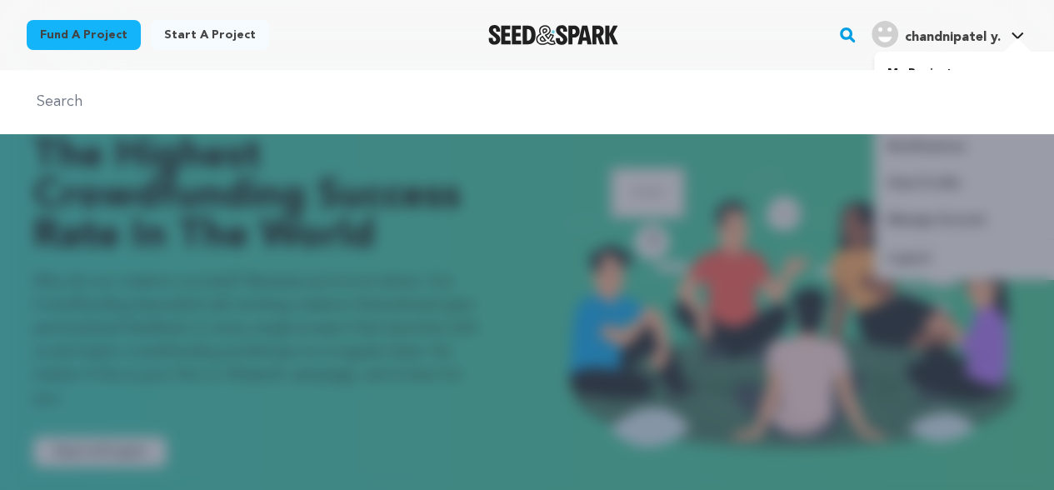
click at [929, 46] on h4 "chandnipatel y." at bounding box center [953, 37] width 96 height 20
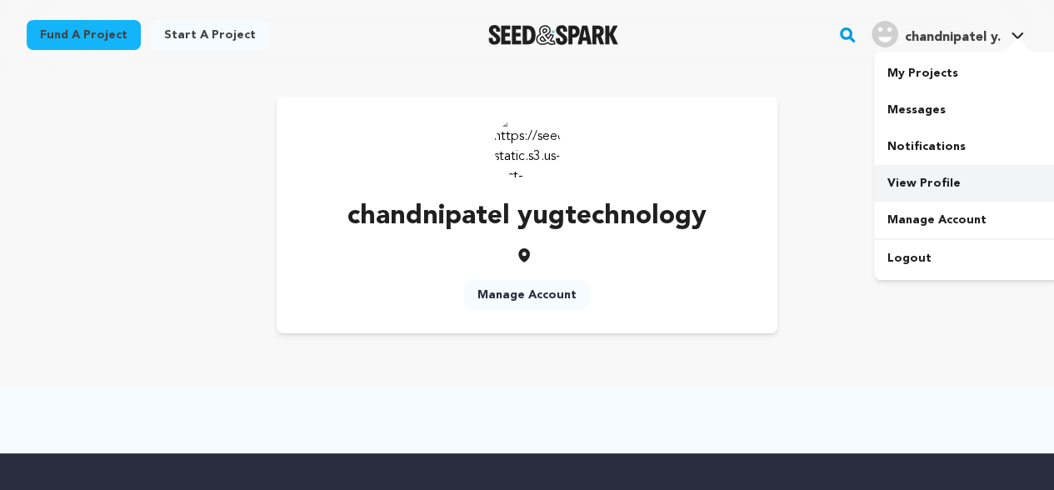
click at [922, 180] on link "View Profile" at bounding box center [967, 183] width 187 height 37
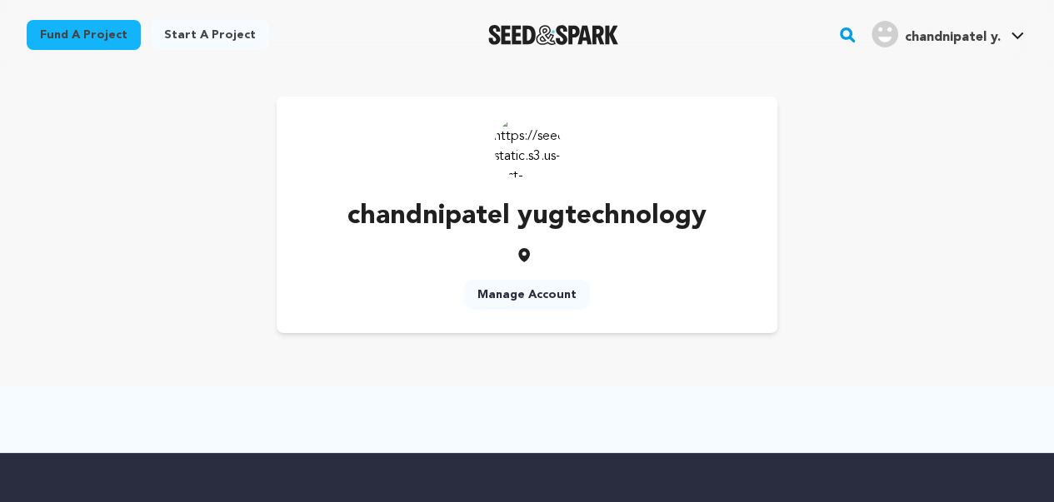
click at [542, 292] on link "Manage Account" at bounding box center [527, 295] width 126 height 30
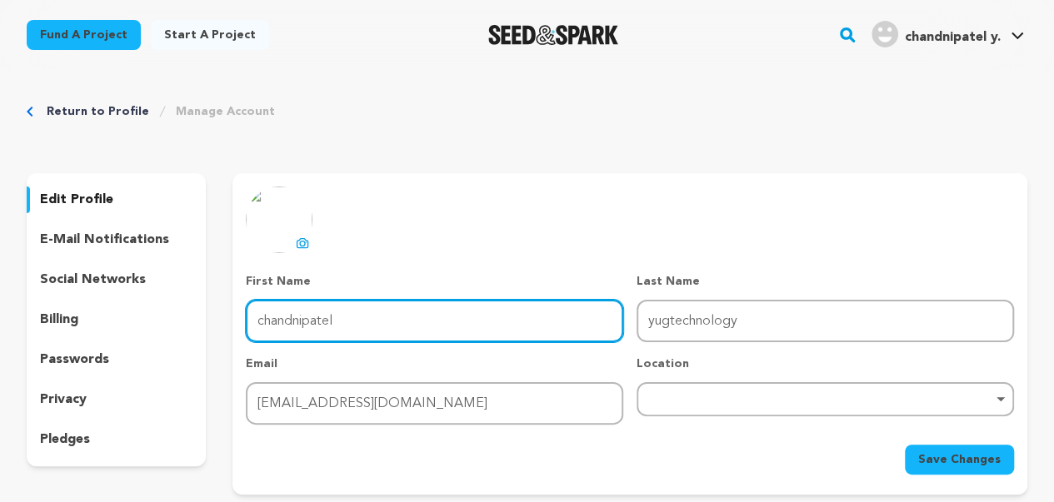
click at [341, 334] on input "chandnipatel" at bounding box center [434, 321] width 377 height 42
click at [695, 392] on div "Remove item" at bounding box center [824, 399] width 377 height 34
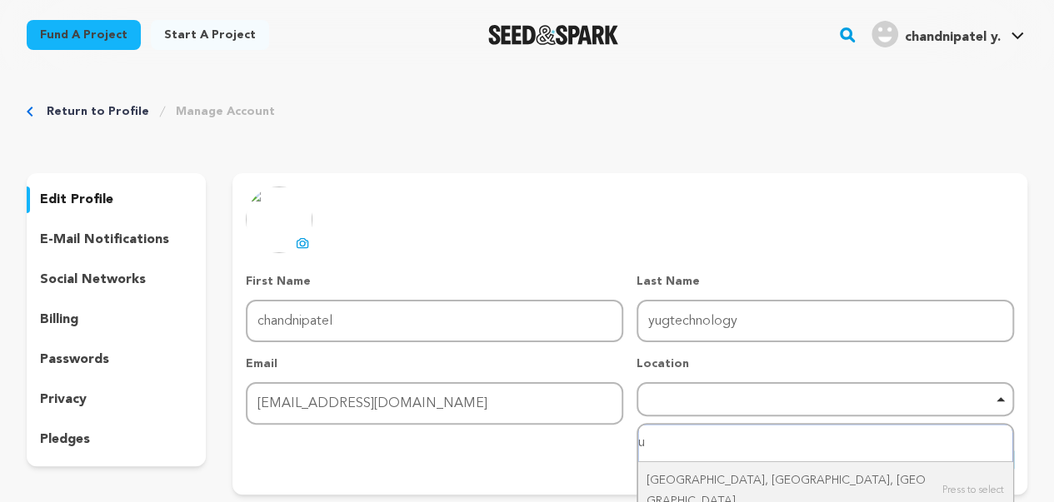
type input "ud"
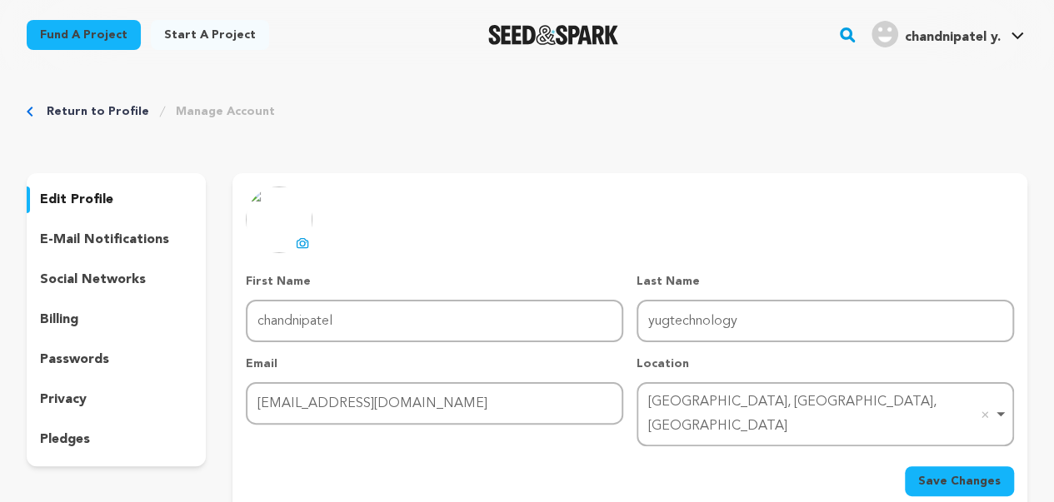
click at [926, 473] on span "Save Changes" at bounding box center [959, 481] width 82 height 17
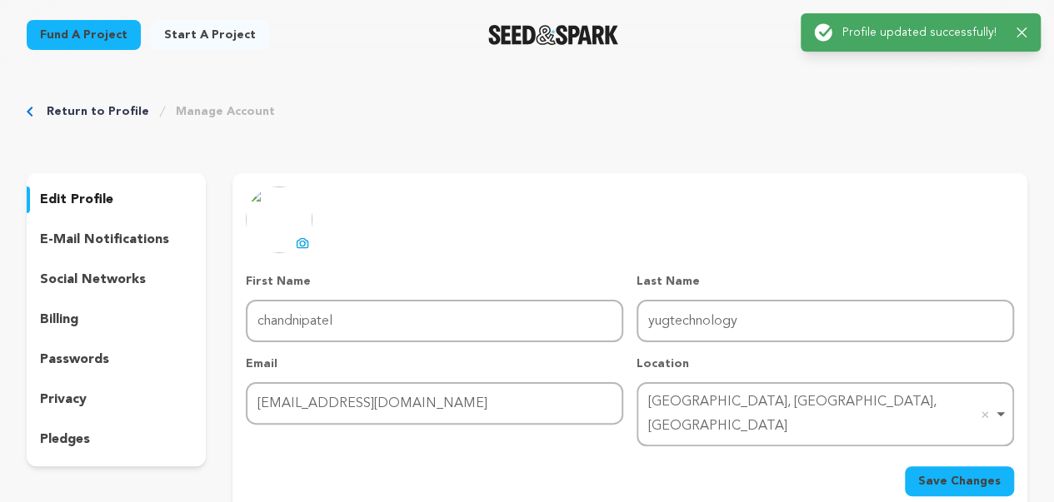
click at [112, 243] on p "e-mail notifications" at bounding box center [104, 240] width 129 height 20
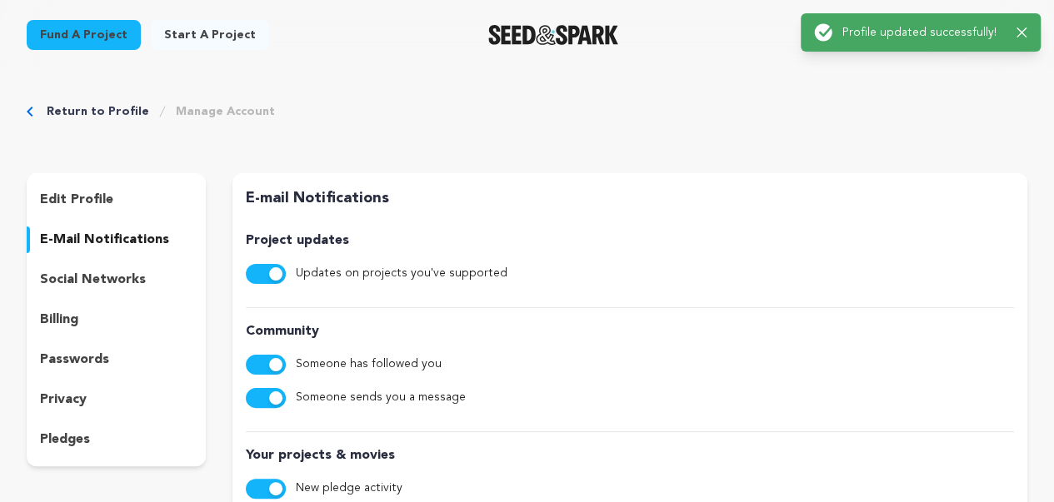
click at [112, 283] on p "social networks" at bounding box center [93, 280] width 106 height 20
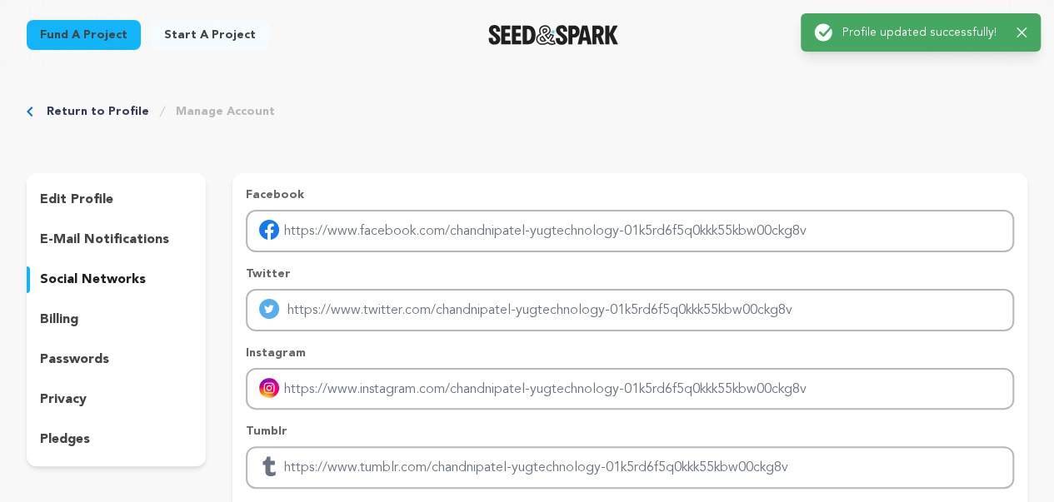
click at [108, 314] on div "billing" at bounding box center [116, 319] width 179 height 27
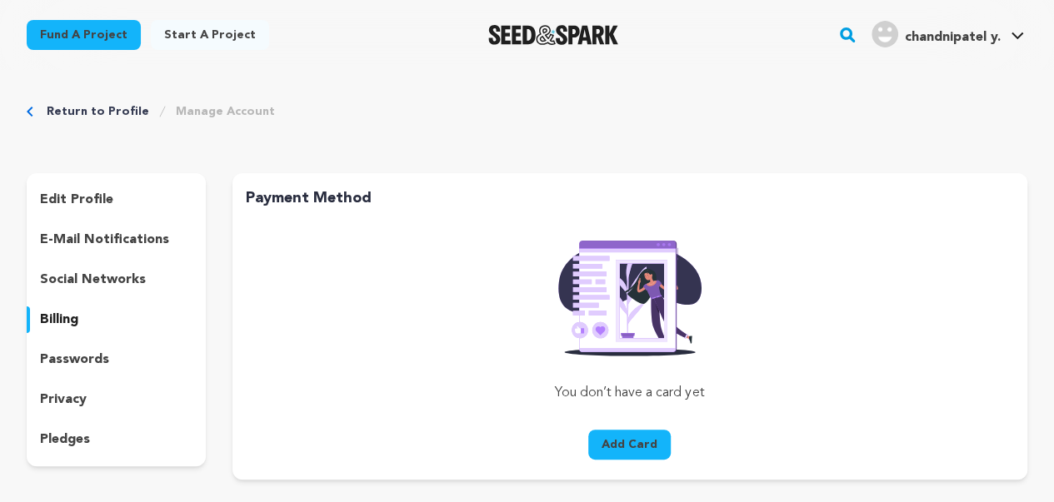
click at [105, 372] on div "passwords" at bounding box center [116, 359] width 179 height 27
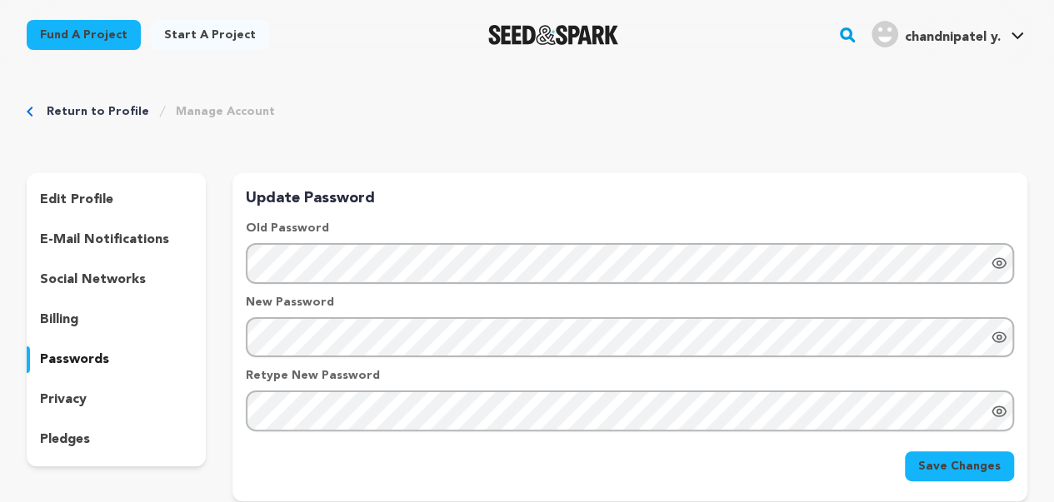
click at [91, 412] on div "privacy" at bounding box center [116, 399] width 179 height 27
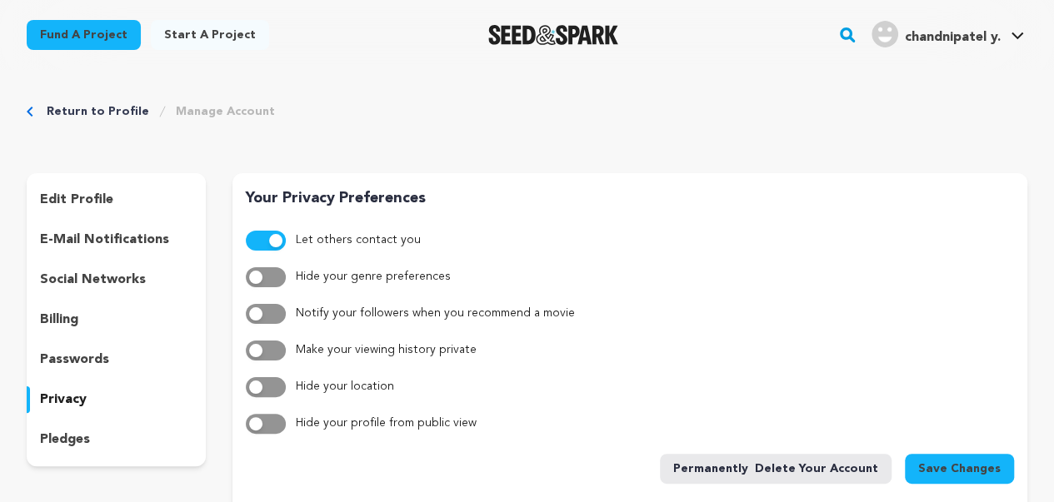
click at [79, 438] on p "pledges" at bounding box center [65, 440] width 50 height 20
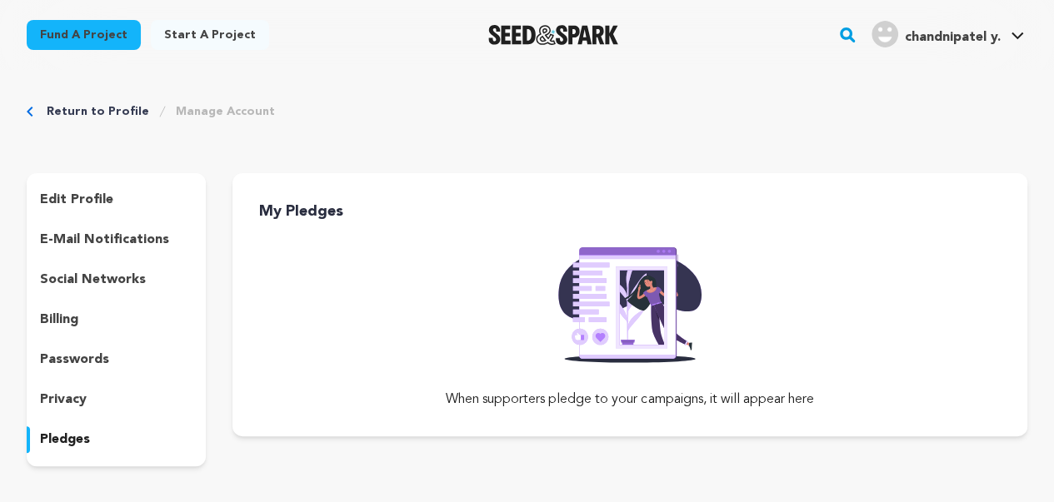
drag, startPoint x: 27, startPoint y: 102, endPoint x: 212, endPoint y: 166, distance: 195.4
click at [27, 104] on div "Return to Profile Manage Account edit profile e-mail notifications social netwo…" at bounding box center [527, 288] width 1054 height 436
click at [27, 112] on icon "Breadcrumb" at bounding box center [30, 112] width 6 height 10
click at [33, 105] on div "Return to Profile Manage Account" at bounding box center [527, 111] width 1000 height 17
click at [189, 108] on link "Manage Account" at bounding box center [225, 111] width 99 height 17
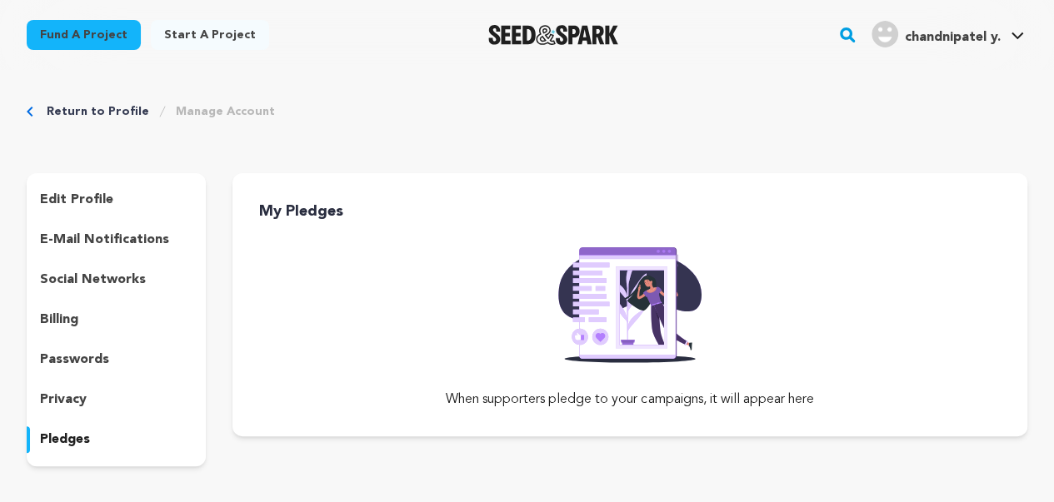
click at [88, 207] on p "edit profile" at bounding box center [76, 200] width 73 height 20
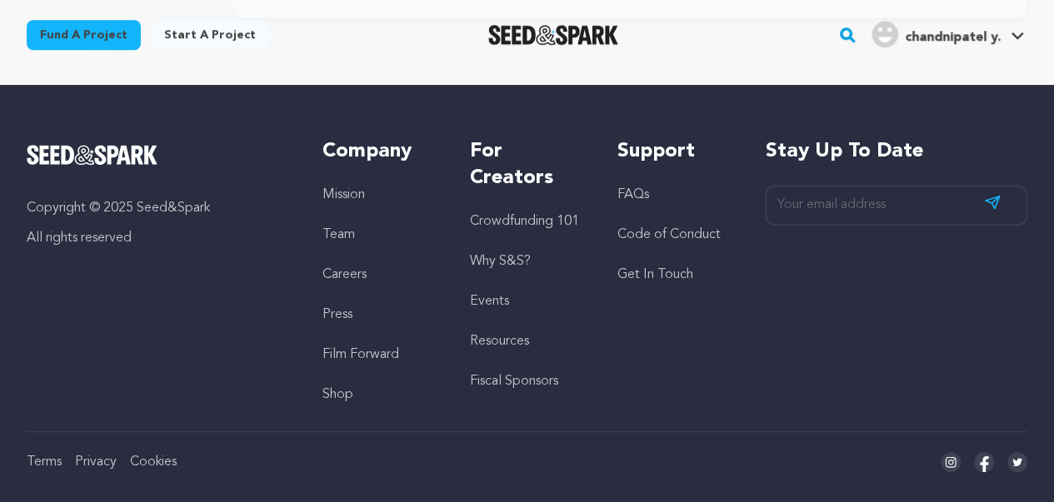
scroll to position [82, 0]
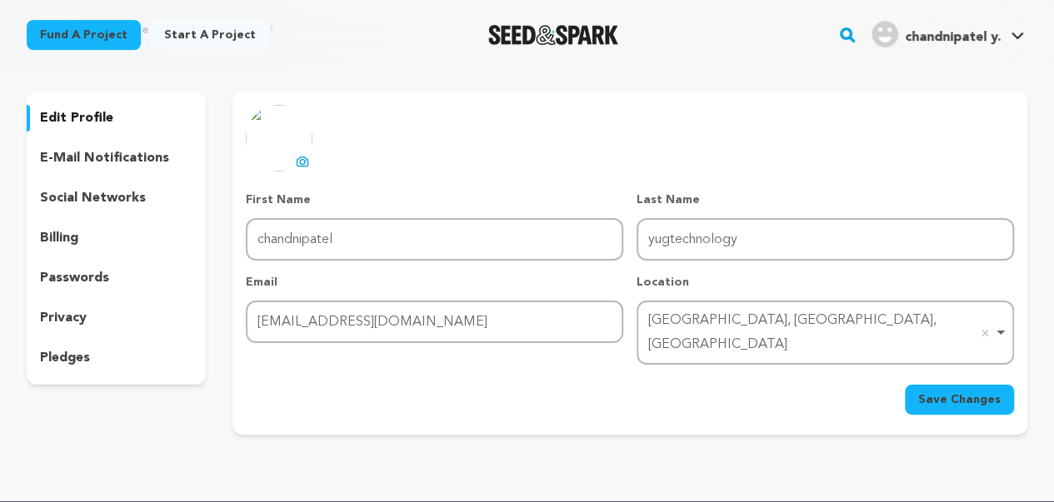
click at [941, 32] on span "chandnipatel y." at bounding box center [953, 37] width 96 height 13
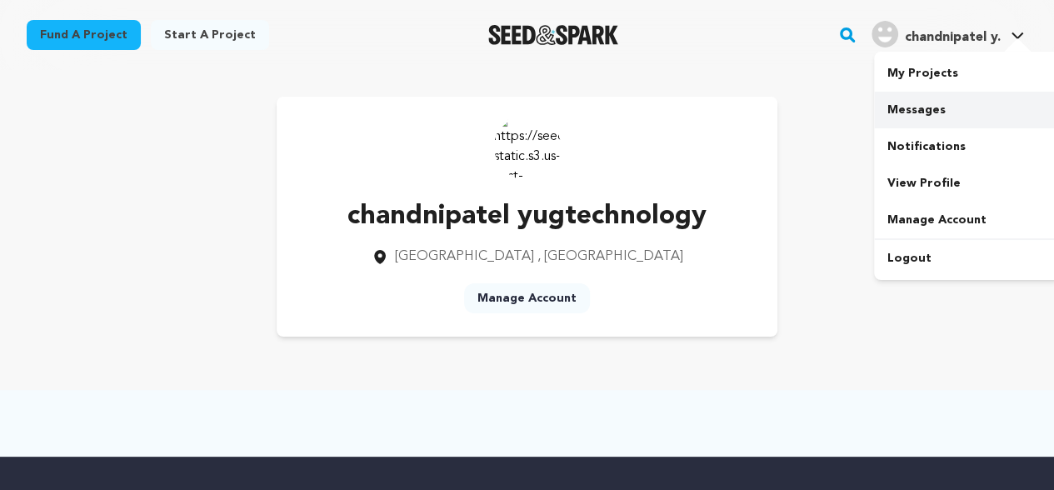
click at [905, 112] on link "Messages" at bounding box center [967, 110] width 187 height 37
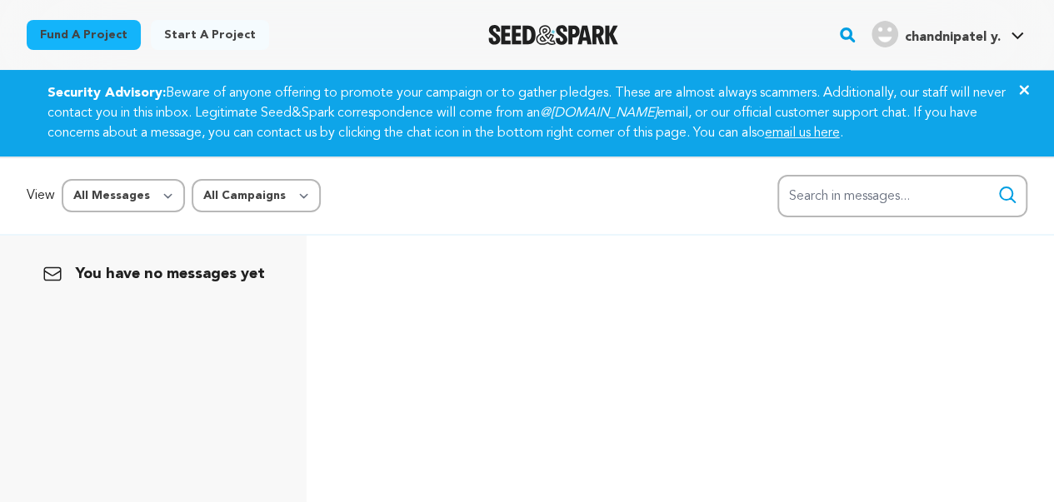
scroll to position [416, 0]
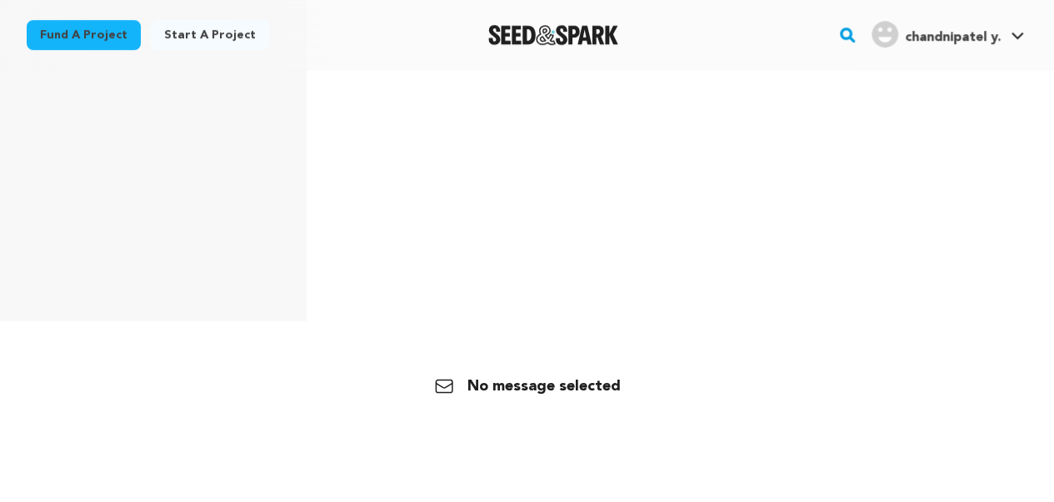
drag, startPoint x: 521, startPoint y: 391, endPoint x: 494, endPoint y: 268, distance: 125.3
click at [513, 372] on div "No message selected" at bounding box center [526, 386] width 1047 height 90
